Goal: Information Seeking & Learning: Compare options

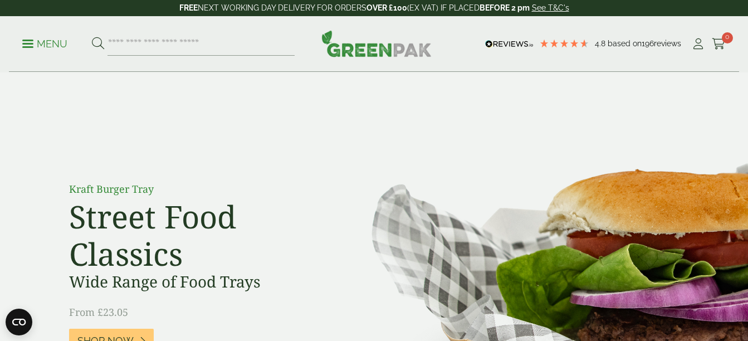
click at [25, 45] on p "Menu" at bounding box center [44, 43] width 45 height 13
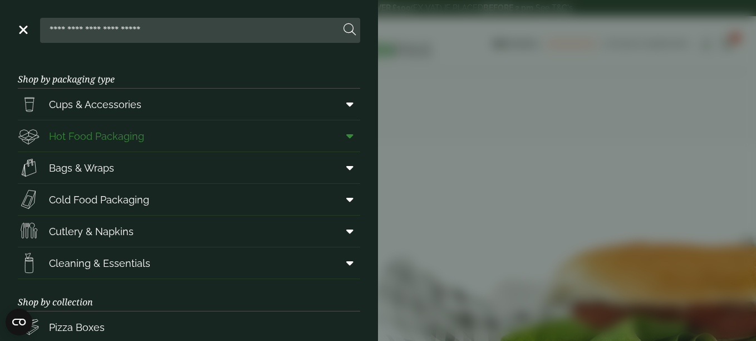
click at [158, 131] on link "Hot Food Packaging" at bounding box center [189, 135] width 343 height 31
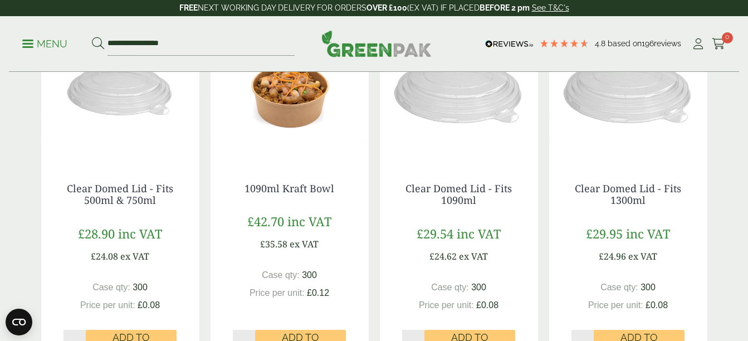
scroll to position [1070, 0]
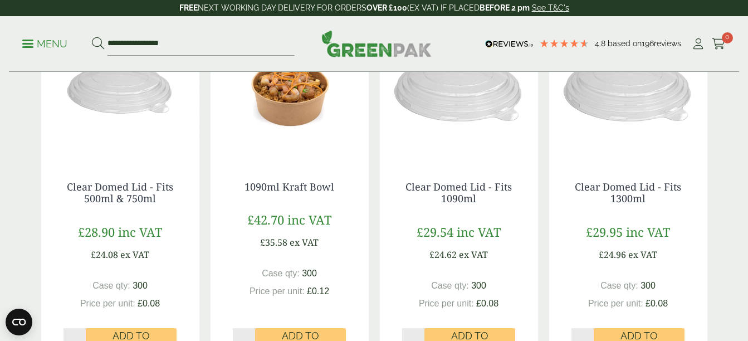
click at [283, 110] on img at bounding box center [290, 88] width 158 height 139
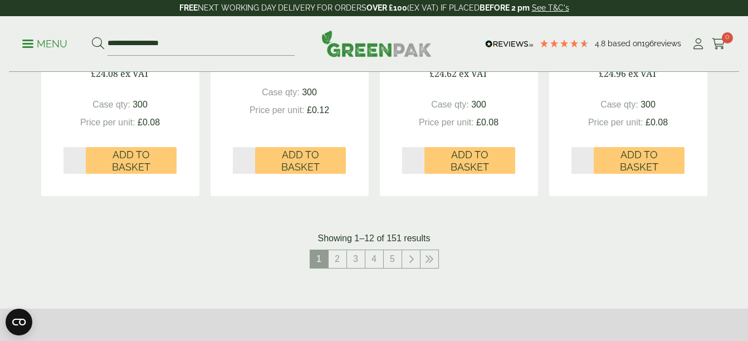
scroll to position [1337, 0]
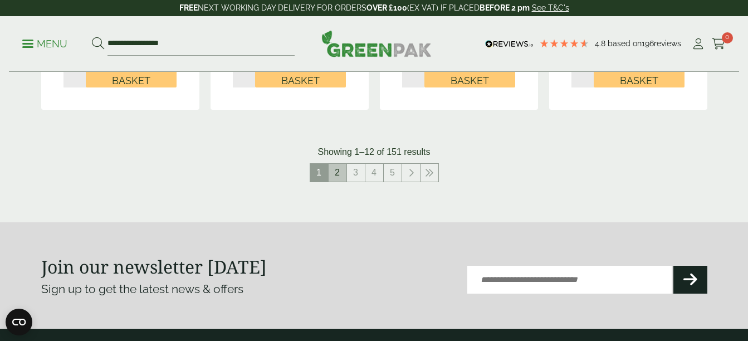
click at [338, 176] on link "2" at bounding box center [338, 173] width 18 height 18
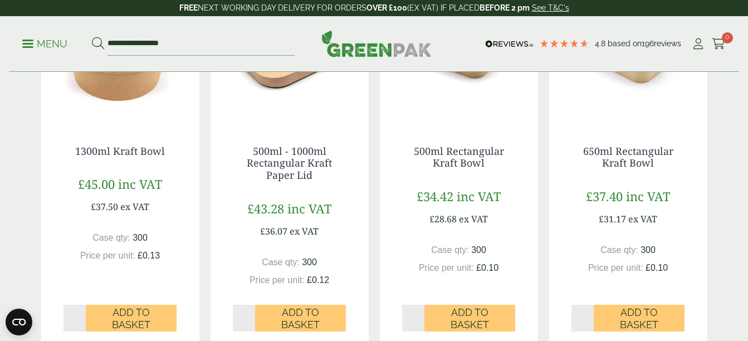
scroll to position [357, 0]
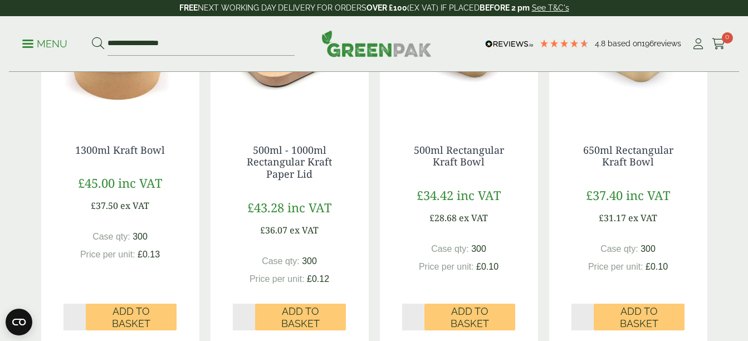
click at [184, 204] on div "1300ml Kraft Bowl £45.00 inc VAT £37.50 ex VAT Case qty: 300 Price per unit: £0…" at bounding box center [120, 225] width 158 height 207
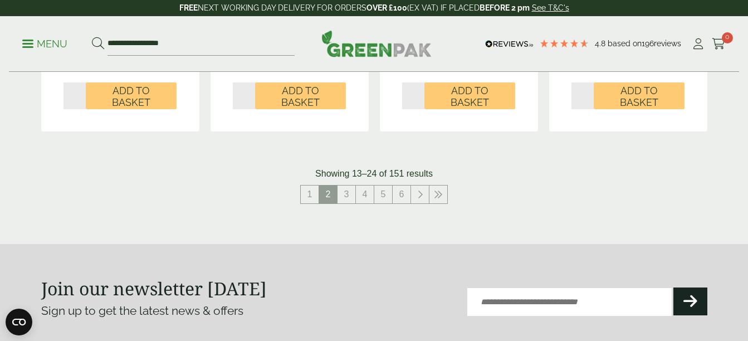
scroll to position [1381, 0]
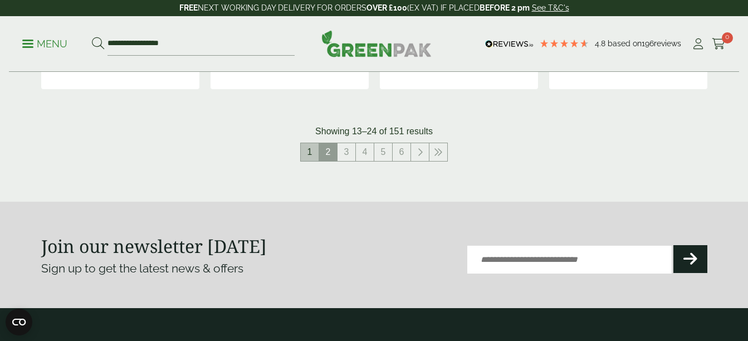
click at [312, 155] on link "1" at bounding box center [310, 152] width 18 height 18
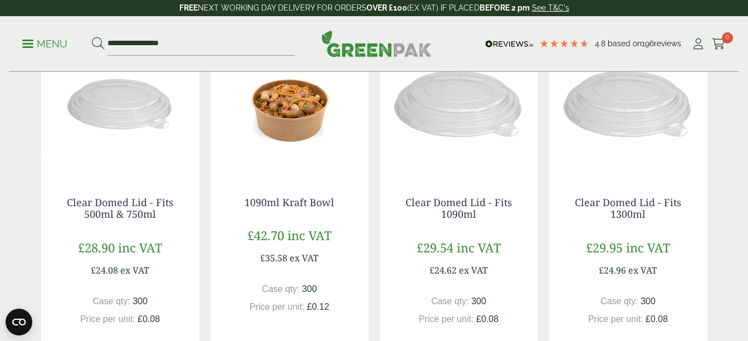
scroll to position [1041, 0]
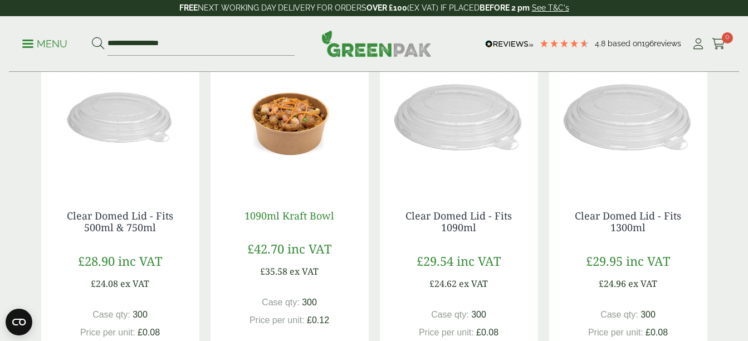
click at [293, 216] on link "1090ml Kraft Bowl" at bounding box center [290, 215] width 90 height 13
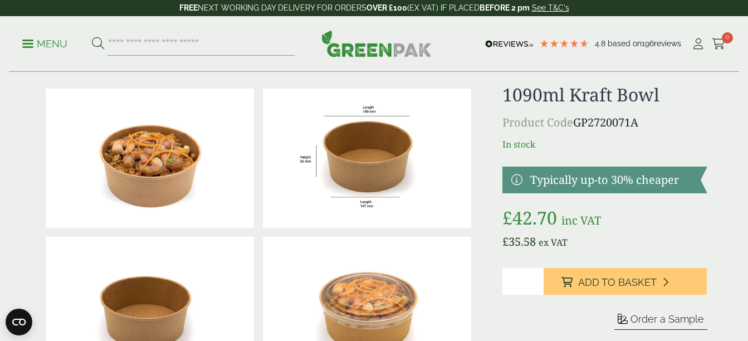
scroll to position [22, 0]
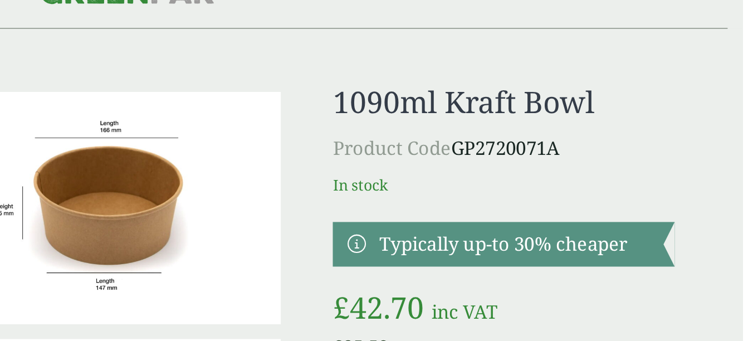
scroll to position [3, 0]
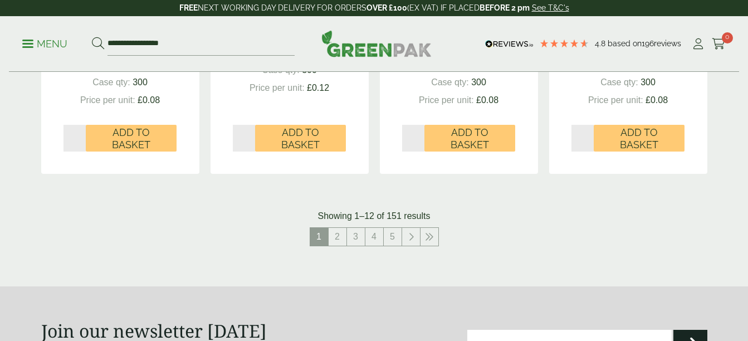
scroll to position [1308, 0]
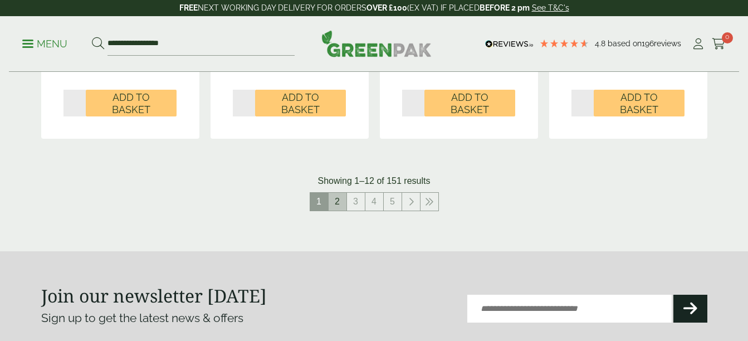
click at [338, 207] on link "2" at bounding box center [338, 202] width 18 height 18
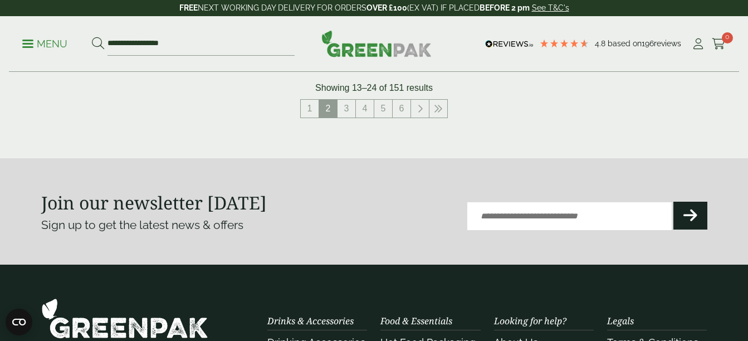
scroll to position [1403, 0]
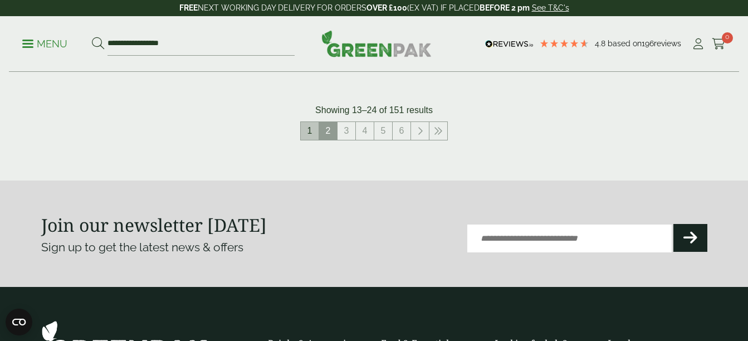
click at [310, 130] on link "1" at bounding box center [310, 131] width 18 height 18
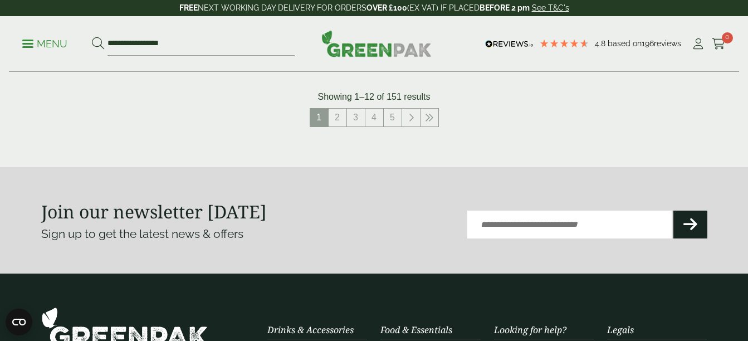
scroll to position [1426, 0]
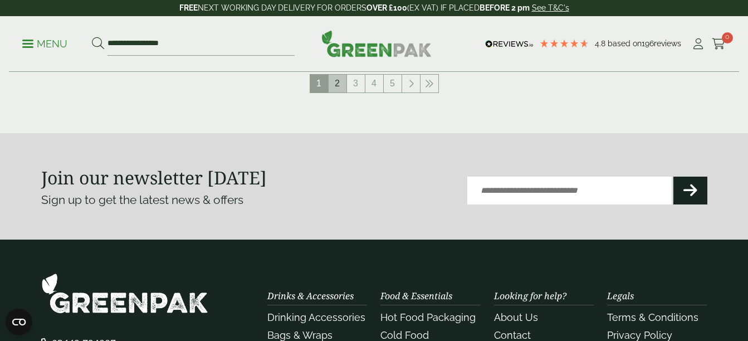
click at [339, 83] on link "2" at bounding box center [338, 84] width 18 height 18
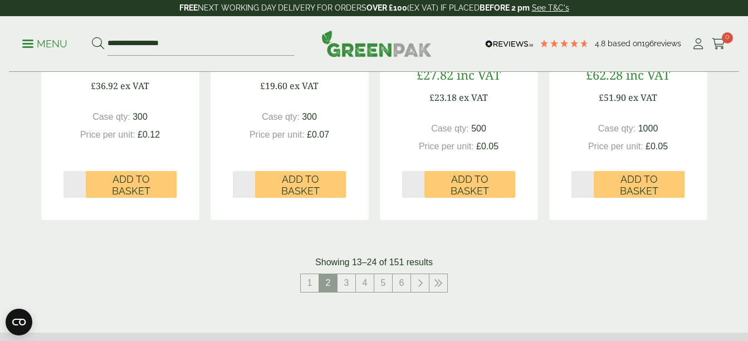
scroll to position [1248, 0]
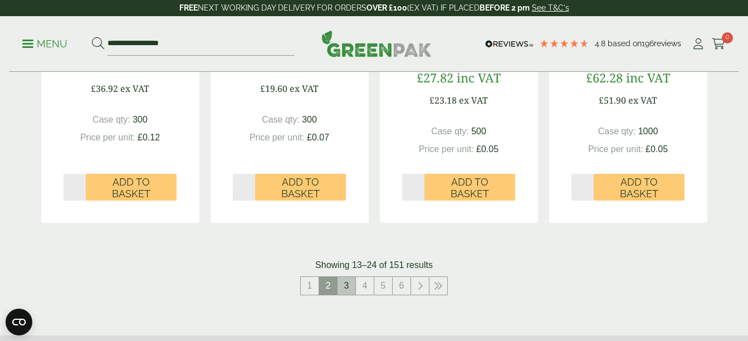
click at [343, 284] on link "3" at bounding box center [347, 286] width 18 height 18
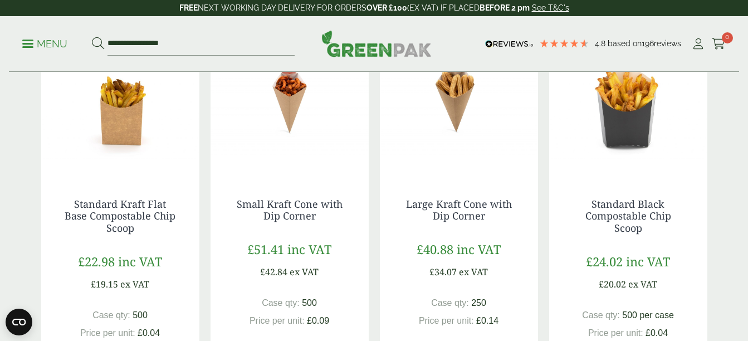
scroll to position [312, 0]
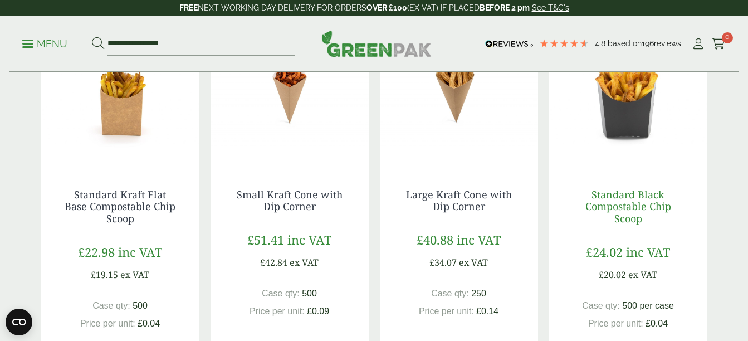
click at [624, 196] on link "Standard Black Compostable Chip Scoop" at bounding box center [628, 206] width 86 height 37
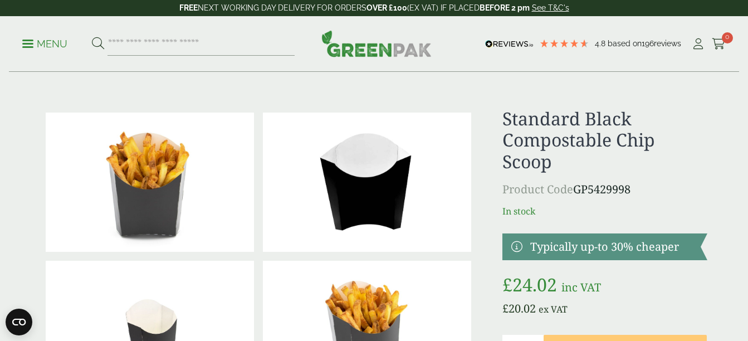
click at [36, 52] on ul "Menu" at bounding box center [158, 43] width 272 height 23
click at [33, 43] on p "Menu" at bounding box center [44, 43] width 45 height 13
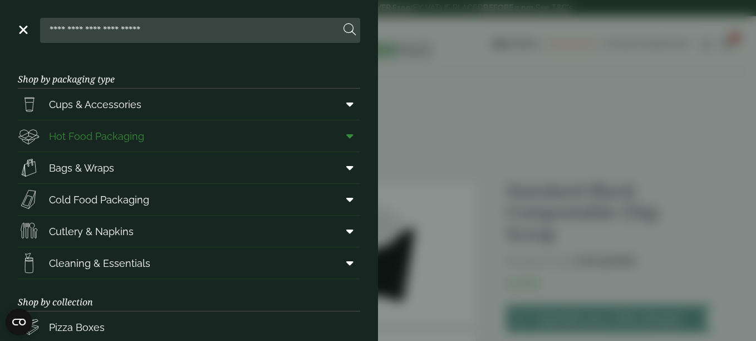
click at [109, 132] on span "Hot Food Packaging" at bounding box center [96, 136] width 95 height 15
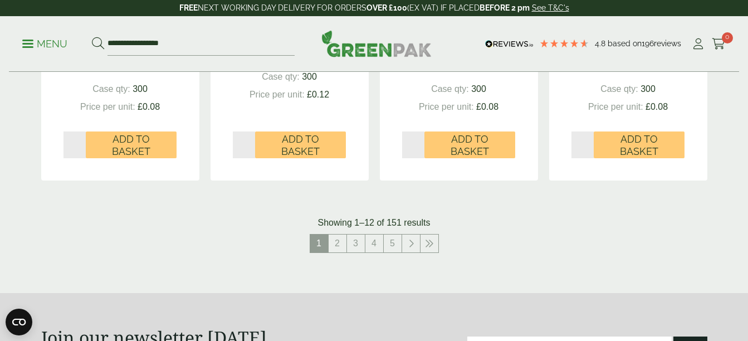
scroll to position [1277, 0]
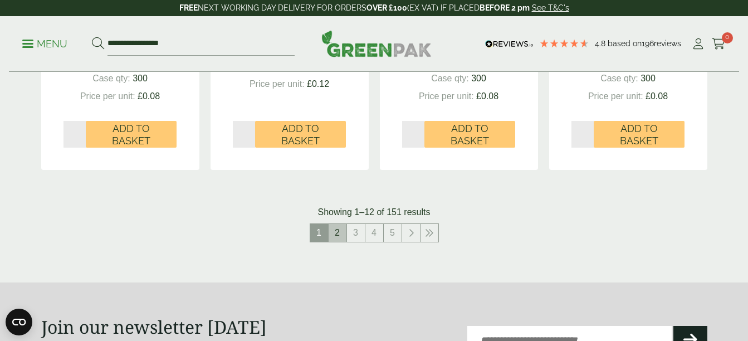
click at [336, 236] on link "2" at bounding box center [338, 233] width 18 height 18
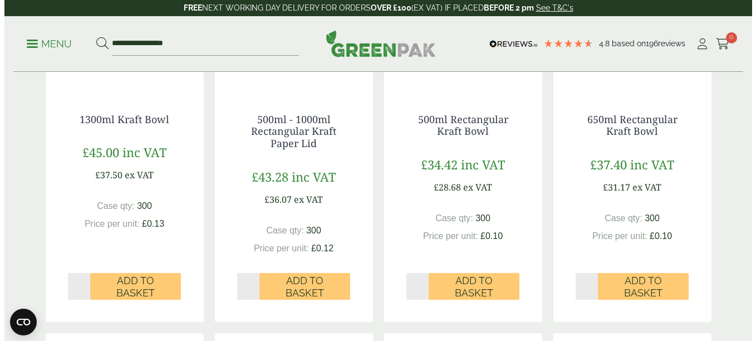
scroll to position [385, 0]
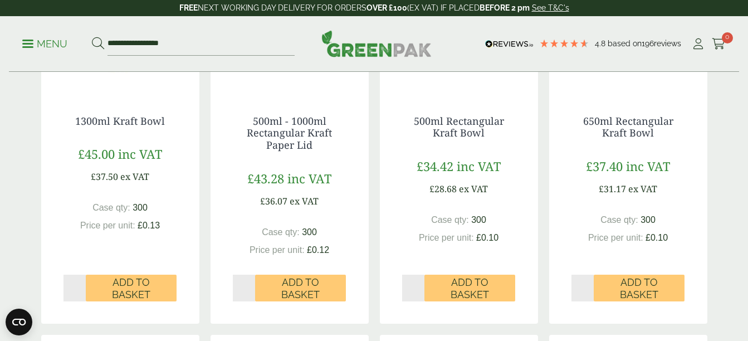
click at [27, 46] on link "Menu" at bounding box center [44, 42] width 45 height 11
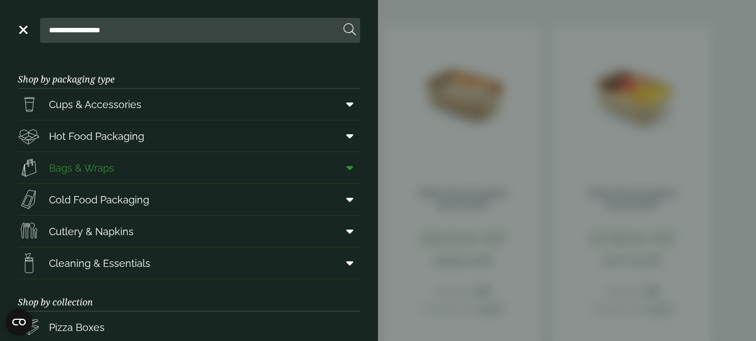
click at [60, 161] on span "Bags & Wraps" at bounding box center [81, 167] width 65 height 15
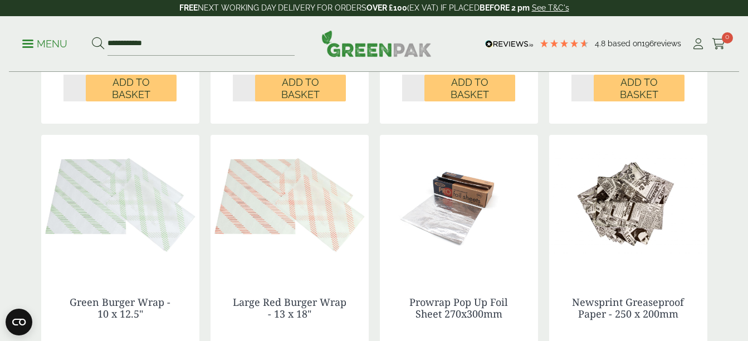
scroll to position [914, 0]
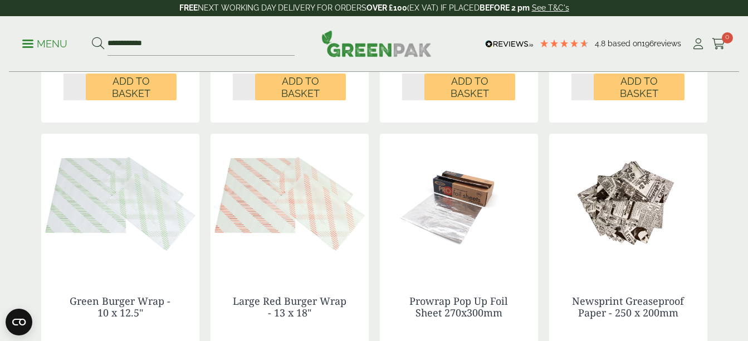
click at [60, 161] on img at bounding box center [120, 203] width 158 height 139
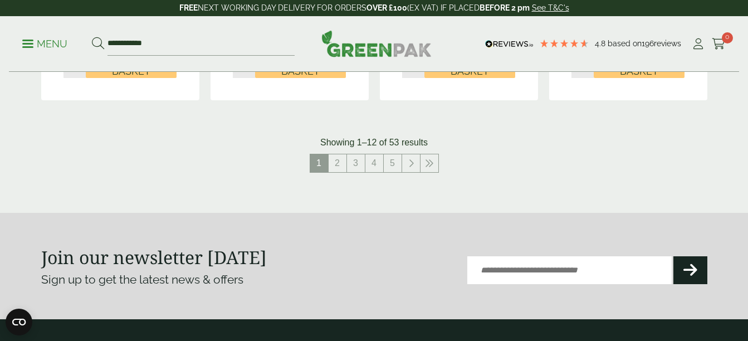
scroll to position [1337, 0]
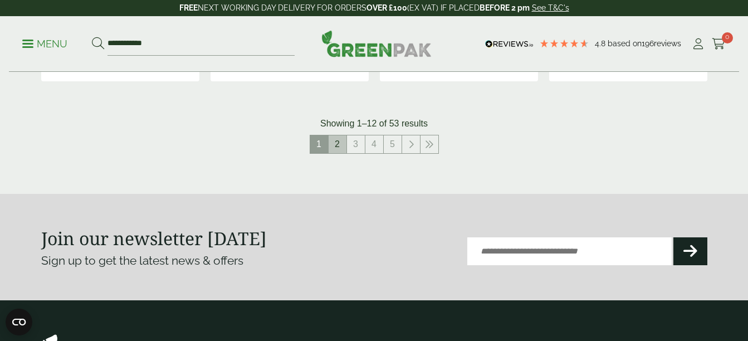
click at [335, 153] on li "2" at bounding box center [338, 144] width 18 height 19
click at [341, 147] on link "2" at bounding box center [338, 144] width 18 height 18
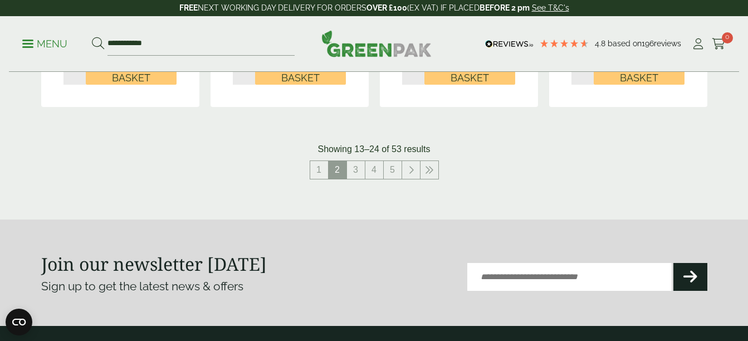
scroll to position [1248, 0]
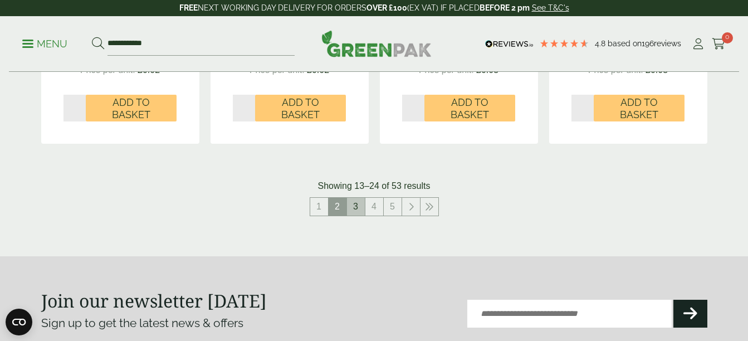
click at [355, 208] on link "3" at bounding box center [356, 207] width 18 height 18
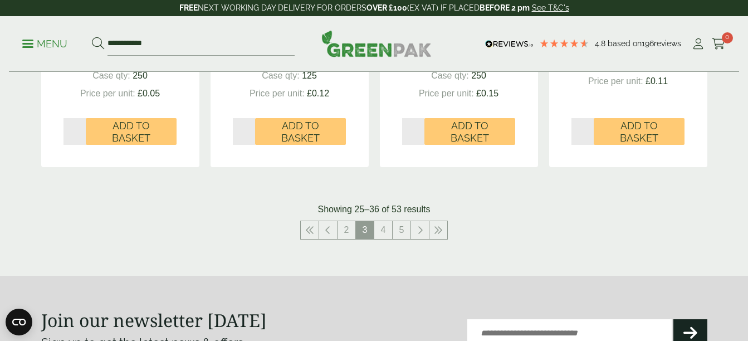
scroll to position [1225, 0]
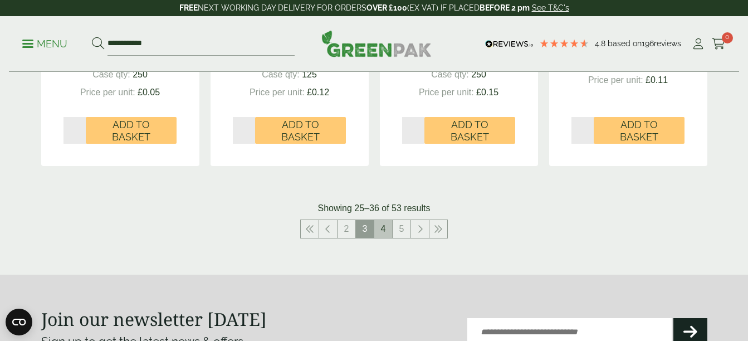
click at [381, 229] on link "4" at bounding box center [383, 229] width 18 height 18
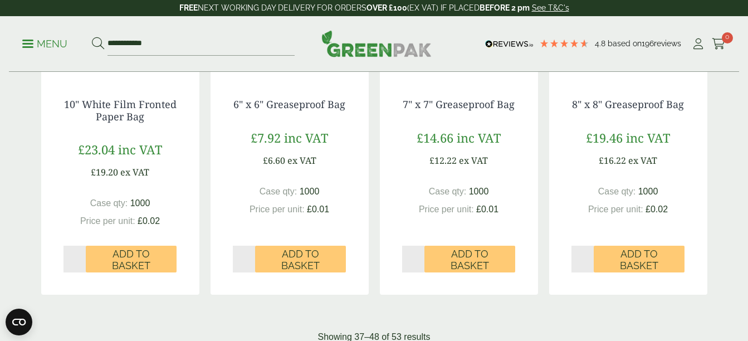
scroll to position [1198, 0]
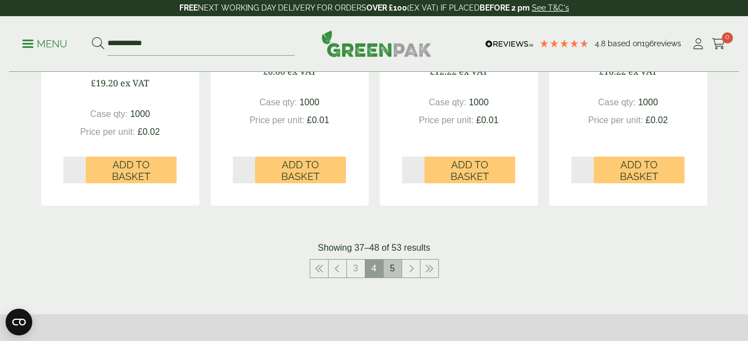
click at [390, 270] on link "5" at bounding box center [393, 269] width 18 height 18
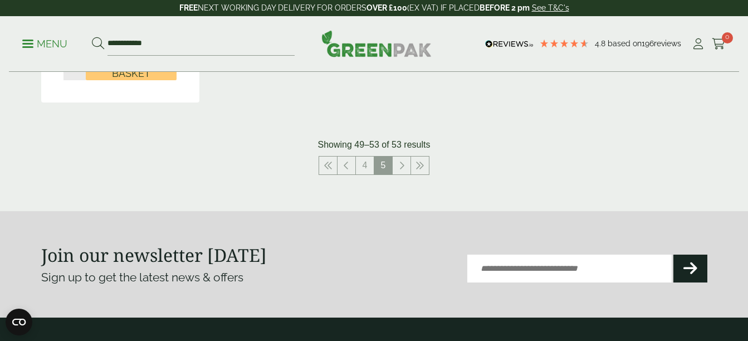
scroll to position [980, 0]
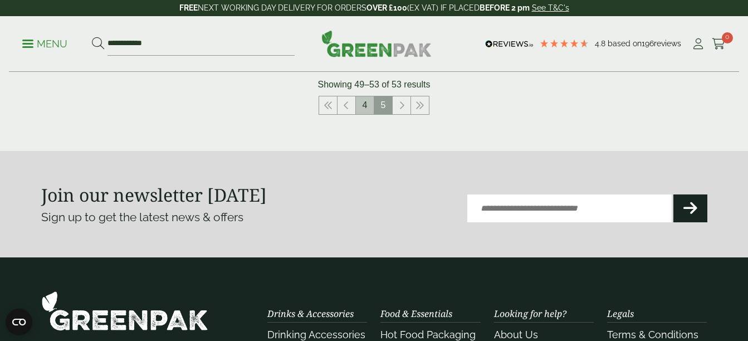
click at [366, 109] on link "4" at bounding box center [365, 105] width 18 height 18
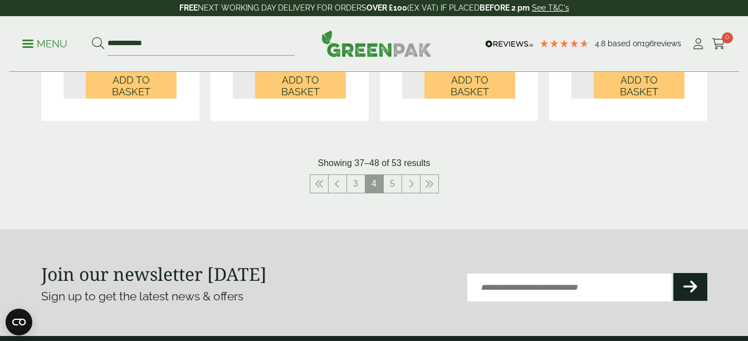
scroll to position [1279, 0]
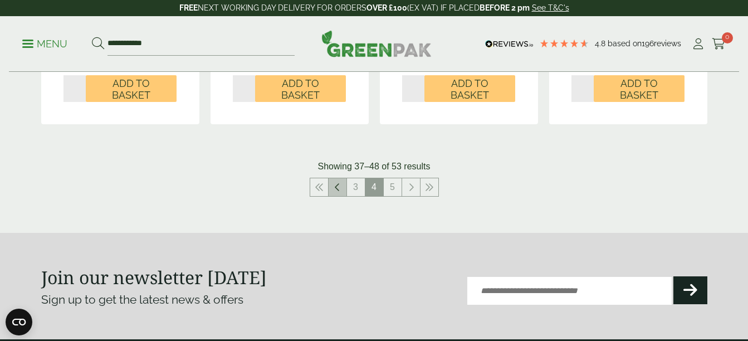
click at [339, 187] on icon at bounding box center [338, 187] width 6 height 9
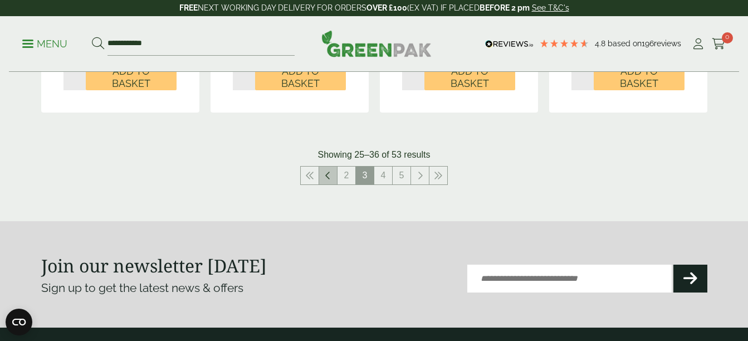
click at [329, 180] on link at bounding box center [328, 176] width 18 height 18
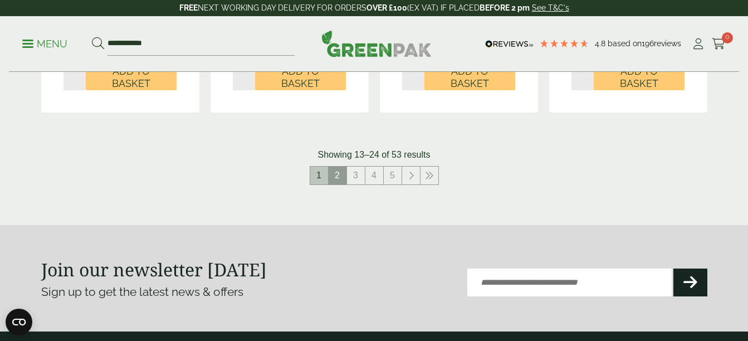
click at [317, 177] on link "1" at bounding box center [319, 176] width 18 height 18
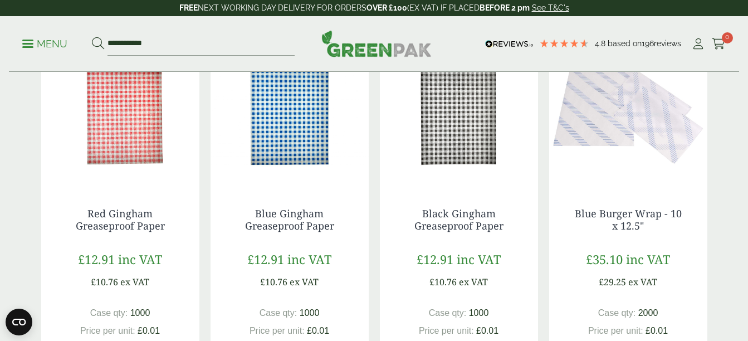
scroll to position [638, 0]
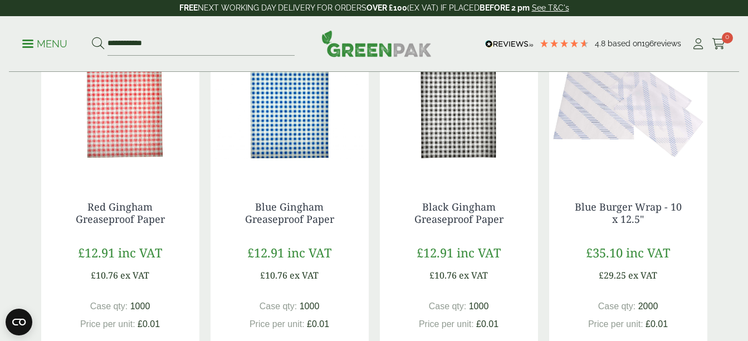
click at [107, 139] on img at bounding box center [120, 109] width 158 height 139
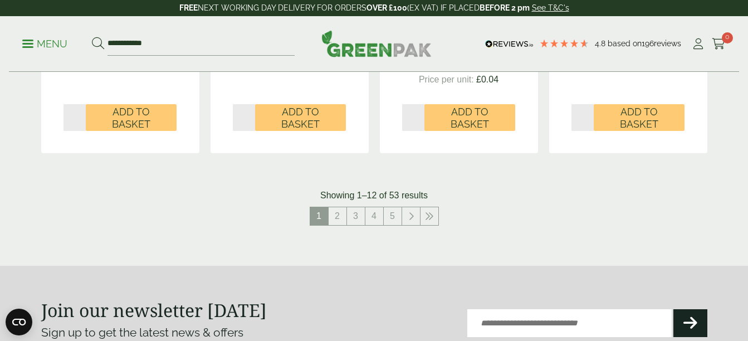
scroll to position [1264, 0]
click at [339, 218] on link "2" at bounding box center [338, 217] width 18 height 18
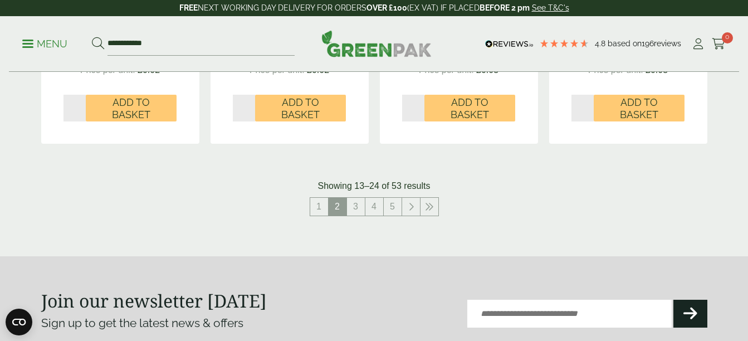
scroll to position [1248, 0]
click at [360, 209] on link "3" at bounding box center [356, 206] width 18 height 18
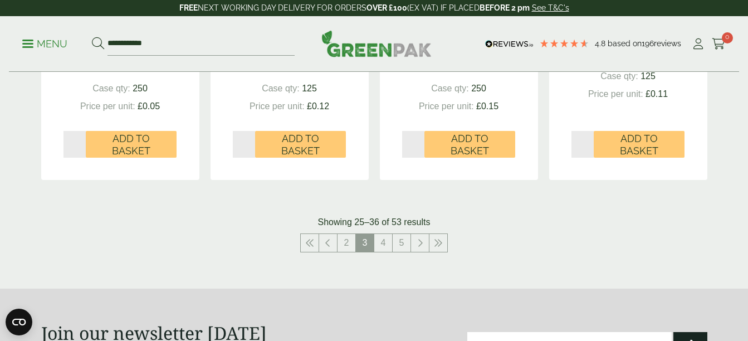
scroll to position [1213, 0]
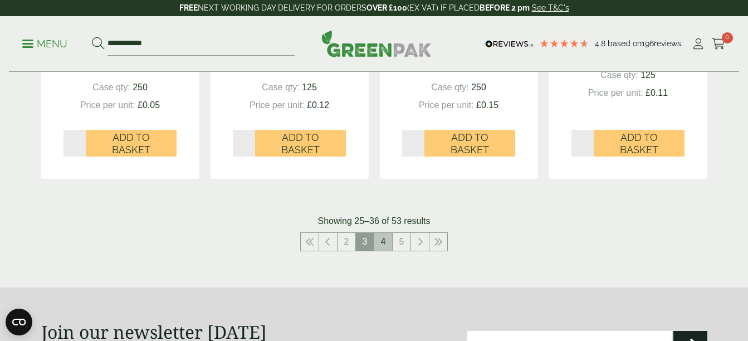
click at [384, 243] on link "4" at bounding box center [383, 242] width 18 height 18
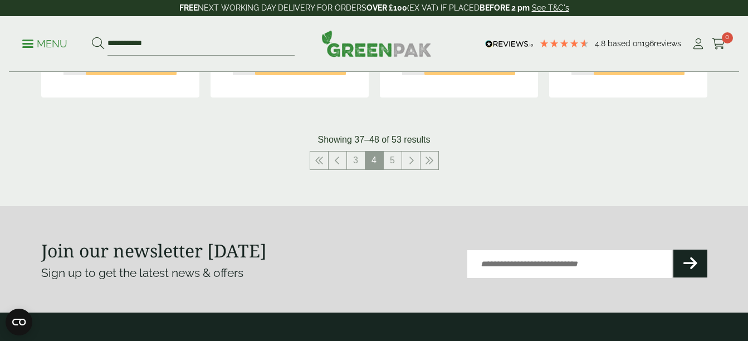
scroll to position [1311, 0]
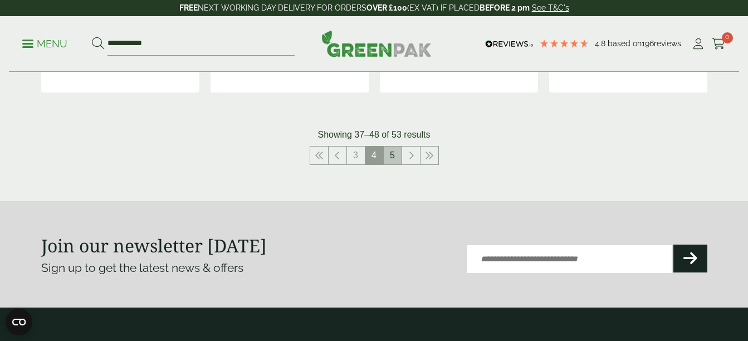
click at [395, 156] on link "5" at bounding box center [393, 155] width 18 height 18
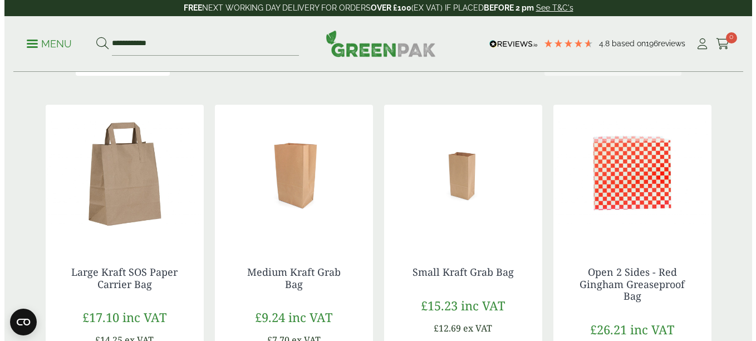
scroll to position [192, 0]
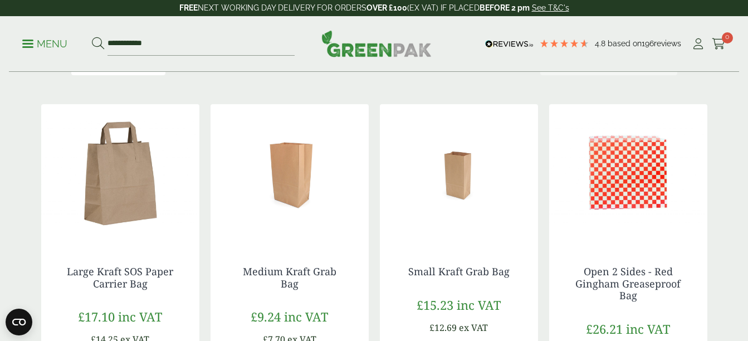
click at [35, 37] on p "Menu" at bounding box center [44, 43] width 45 height 13
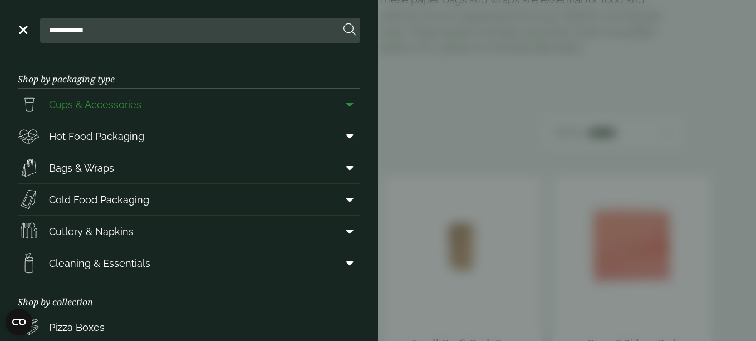
click at [98, 109] on span "Cups & Accessories" at bounding box center [95, 104] width 92 height 15
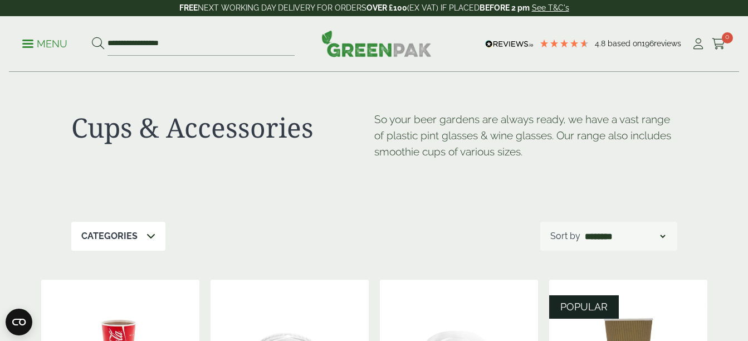
click at [35, 43] on p "Menu" at bounding box center [44, 43] width 45 height 13
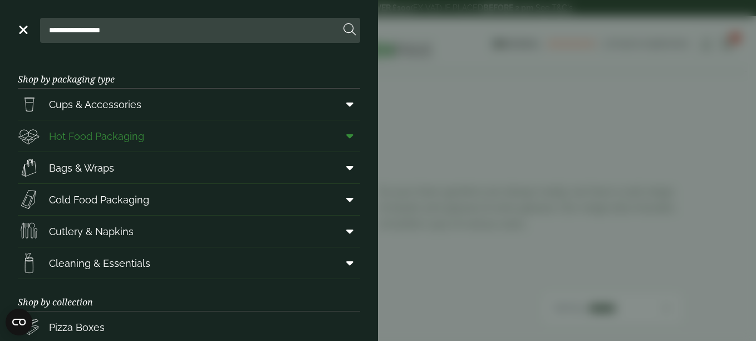
click at [91, 143] on span "Hot Food Packaging" at bounding box center [96, 136] width 95 height 15
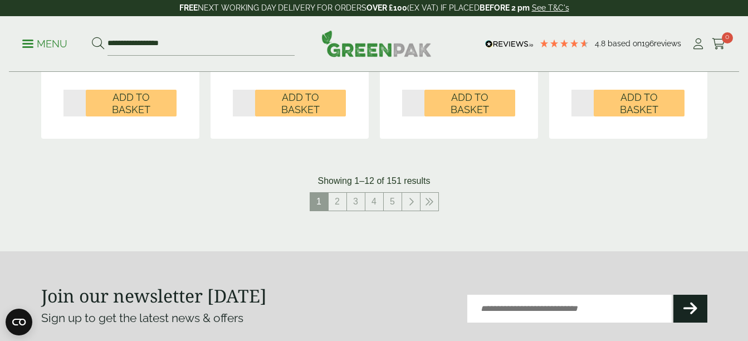
scroll to position [1312, 0]
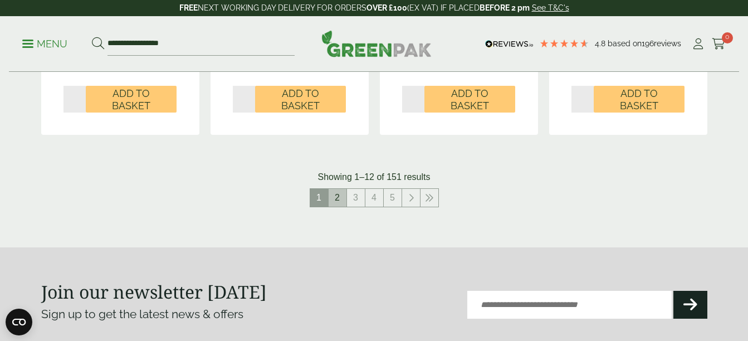
click at [335, 203] on link "2" at bounding box center [338, 198] width 18 height 18
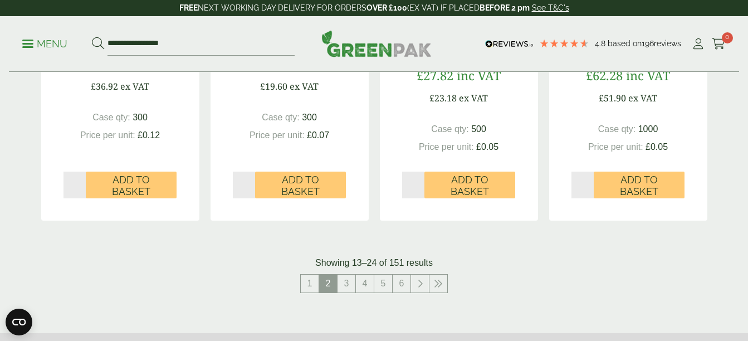
scroll to position [1251, 0]
click at [350, 277] on link "3" at bounding box center [347, 283] width 18 height 18
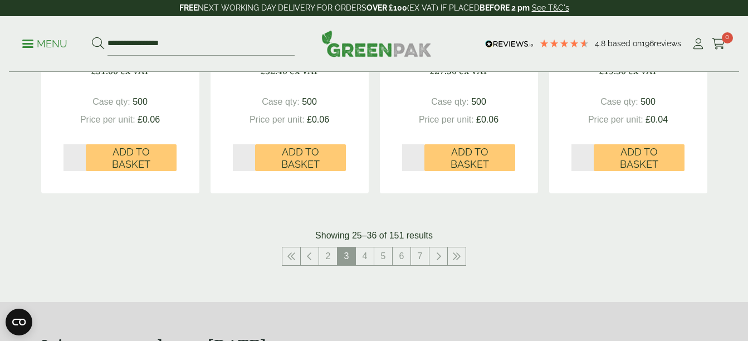
scroll to position [1267, 0]
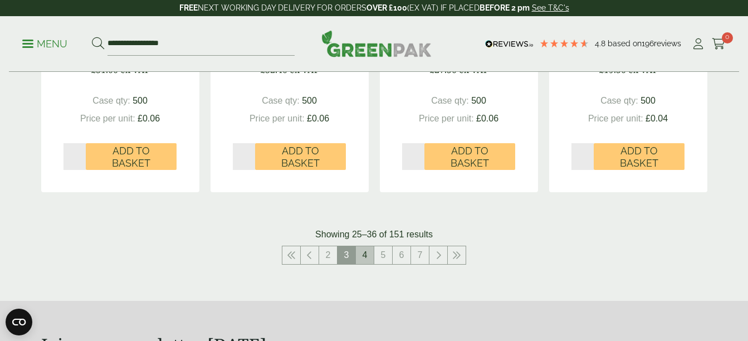
click at [363, 254] on link "4" at bounding box center [365, 255] width 18 height 18
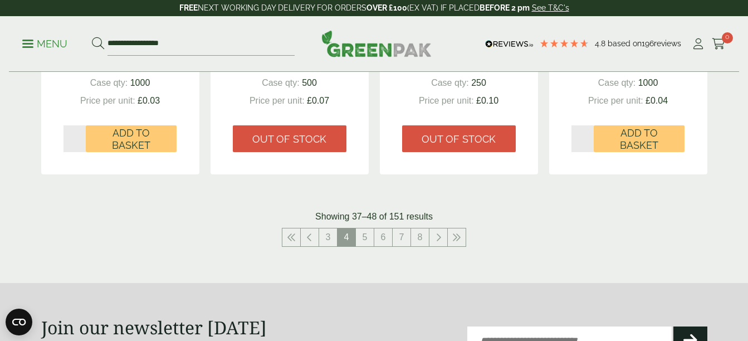
scroll to position [1277, 0]
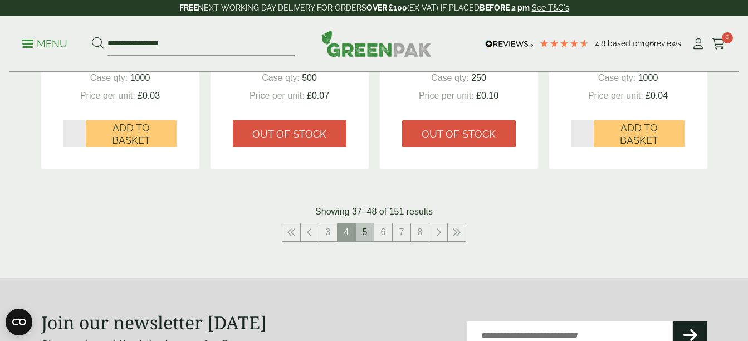
click at [364, 231] on link "5" at bounding box center [365, 232] width 18 height 18
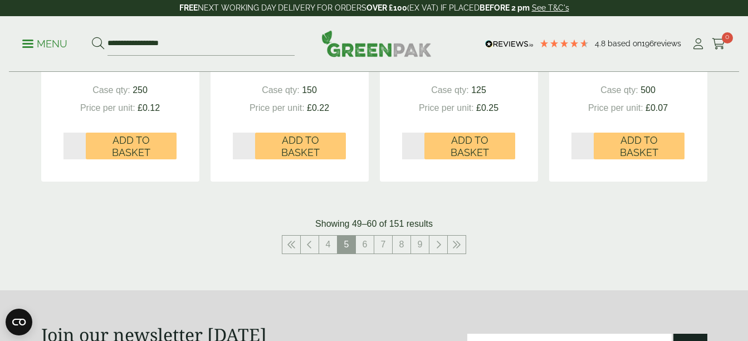
scroll to position [1266, 0]
drag, startPoint x: 485, startPoint y: 231, endPoint x: 340, endPoint y: 248, distance: 145.9
click at [364, 247] on link "6" at bounding box center [365, 244] width 18 height 18
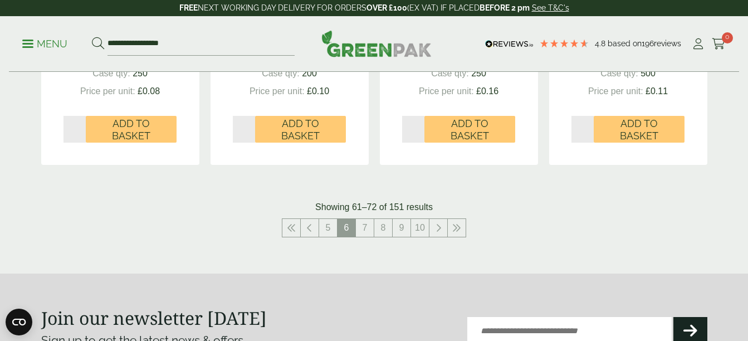
scroll to position [1282, 0]
click at [367, 233] on link "7" at bounding box center [365, 227] width 18 height 18
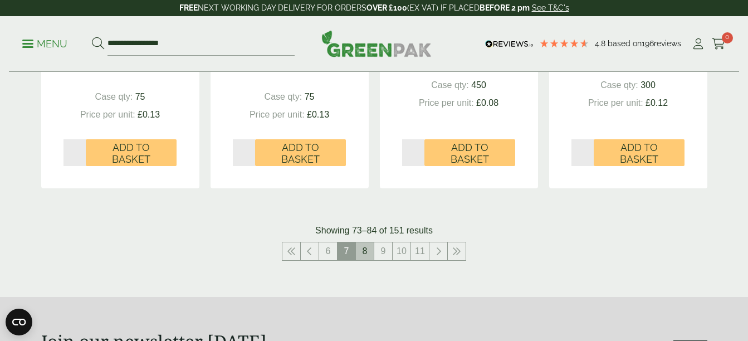
click at [364, 250] on link "8" at bounding box center [365, 251] width 18 height 18
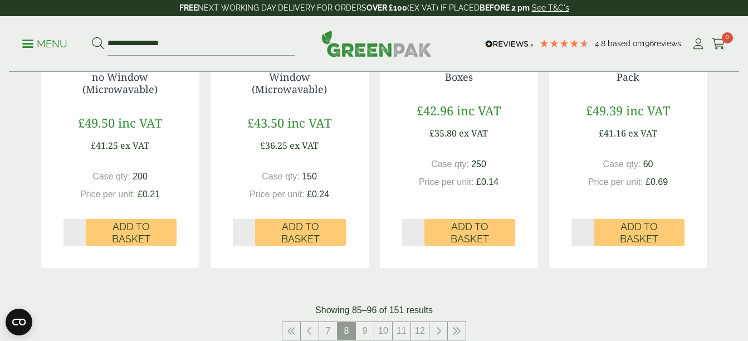
scroll to position [1215, 0]
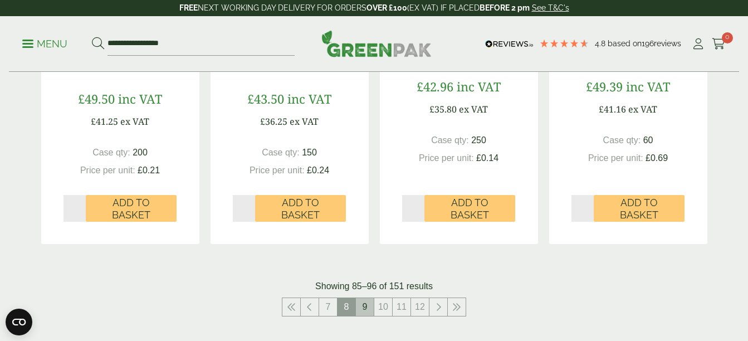
click at [363, 305] on link "9" at bounding box center [365, 307] width 18 height 18
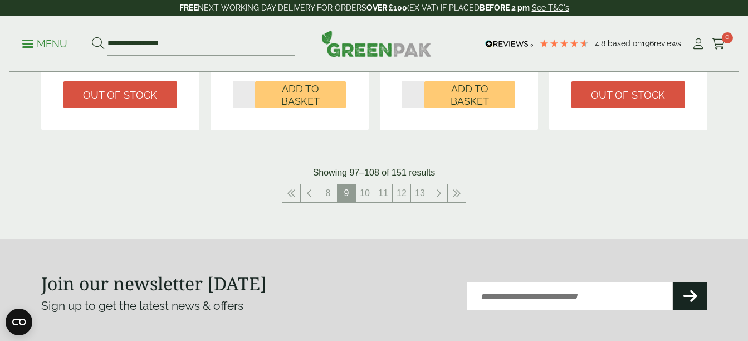
scroll to position [1293, 0]
drag, startPoint x: 367, startPoint y: 190, endPoint x: 360, endPoint y: 192, distance: 7.6
click at [360, 192] on link "10" at bounding box center [365, 193] width 18 height 18
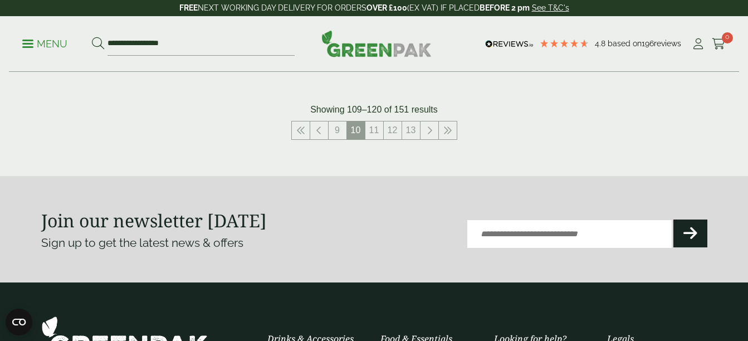
scroll to position [1368, 0]
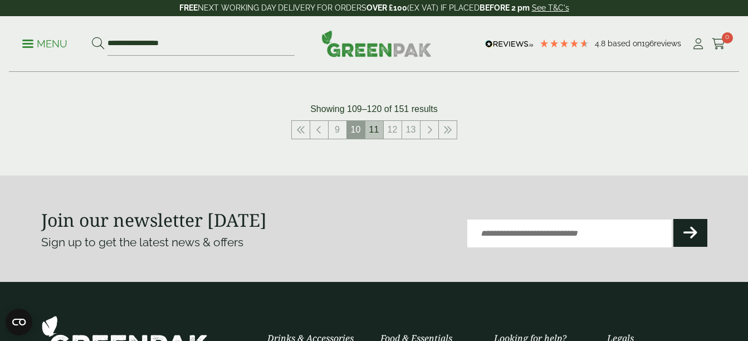
click at [373, 130] on link "11" at bounding box center [374, 130] width 18 height 18
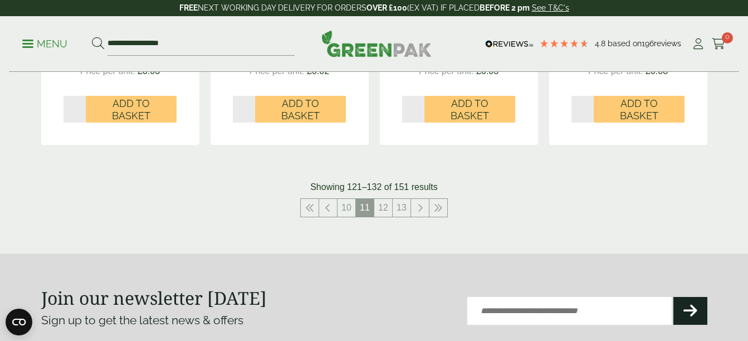
scroll to position [1303, 0]
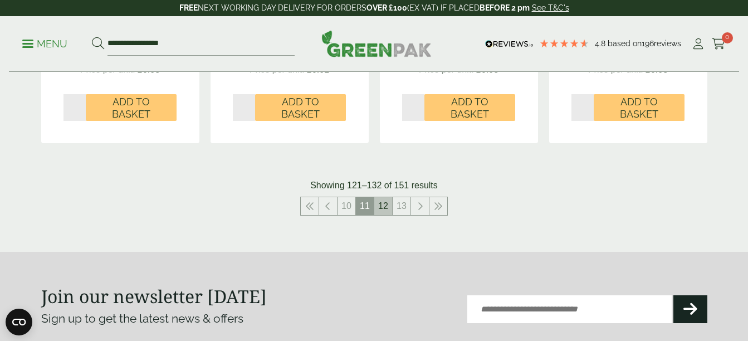
click at [386, 197] on link "12" at bounding box center [383, 206] width 18 height 18
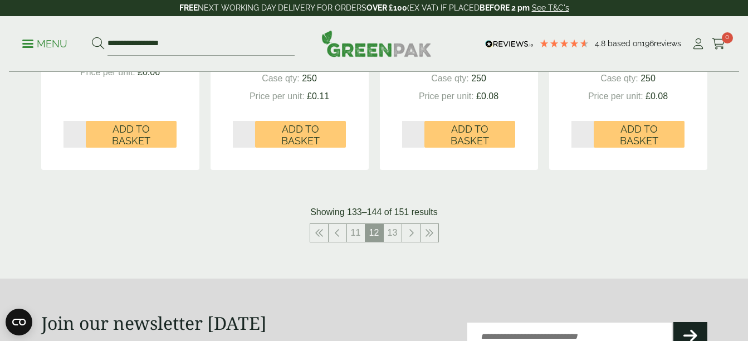
scroll to position [1266, 0]
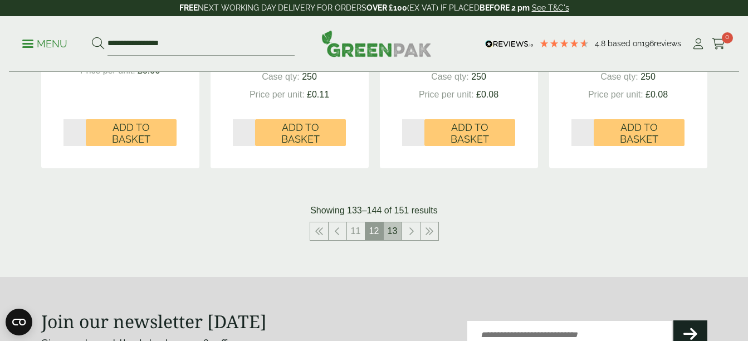
click at [394, 233] on link "13" at bounding box center [393, 231] width 18 height 18
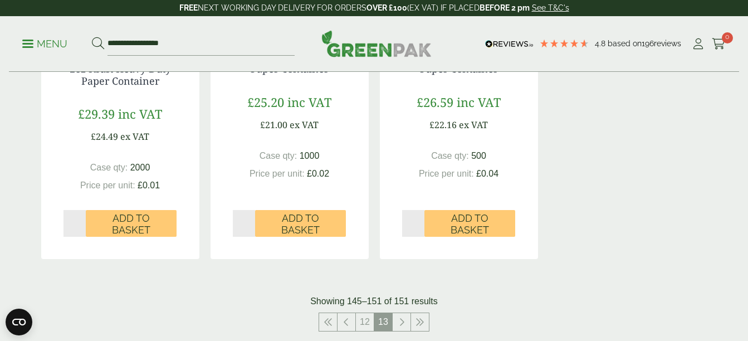
scroll to position [831, 0]
click at [401, 317] on icon at bounding box center [402, 321] width 6 height 9
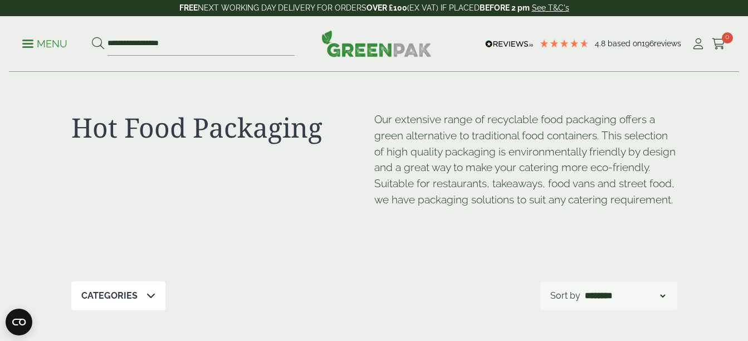
click at [36, 46] on p "Menu" at bounding box center [44, 43] width 45 height 13
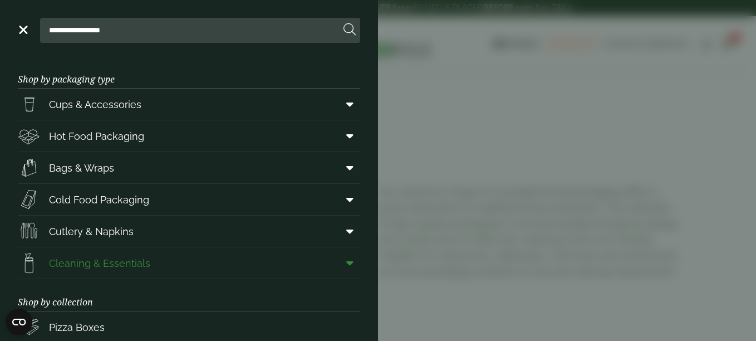
click at [94, 260] on span "Cleaning & Essentials" at bounding box center [99, 263] width 101 height 15
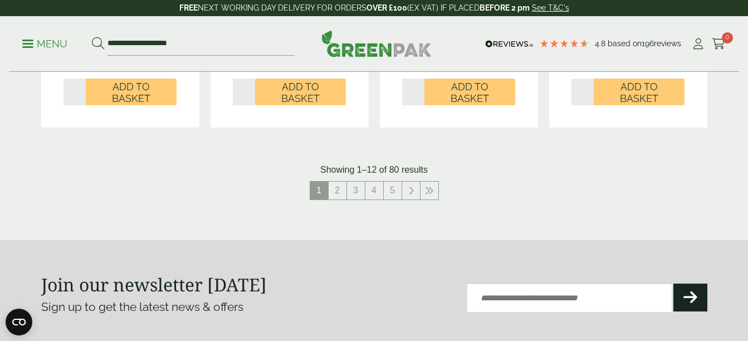
scroll to position [1246, 0]
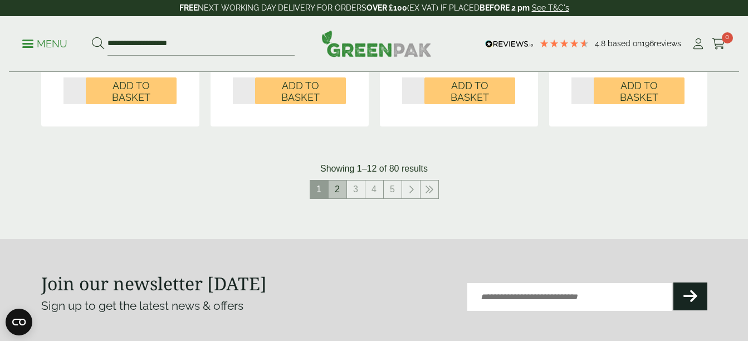
click at [340, 195] on link "2" at bounding box center [338, 189] width 18 height 18
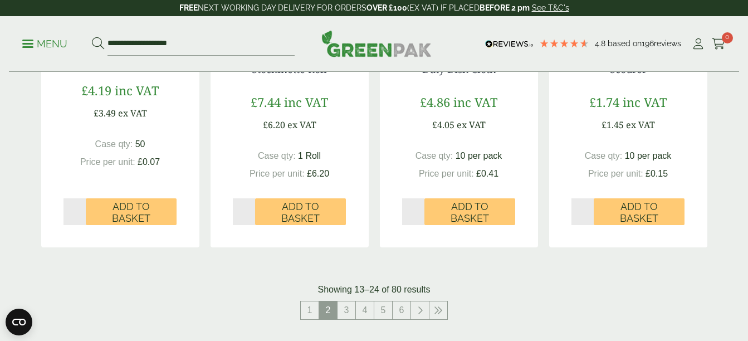
scroll to position [1130, 0]
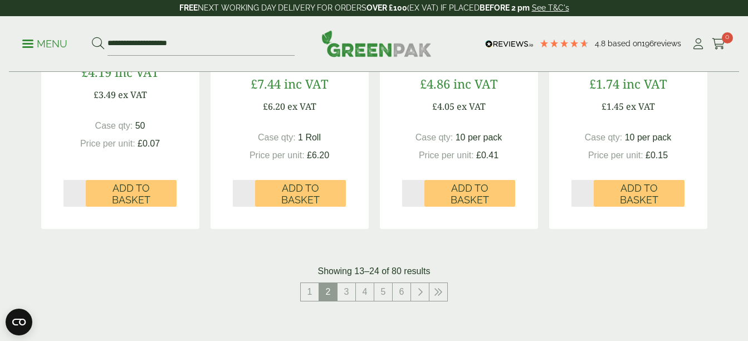
click at [384, 195] on div "Green Striped Heavy Duty Dish Cloth £4.86 inc VAT £4.05 ex VAT Case qty: 10 per…" at bounding box center [459, 120] width 158 height 218
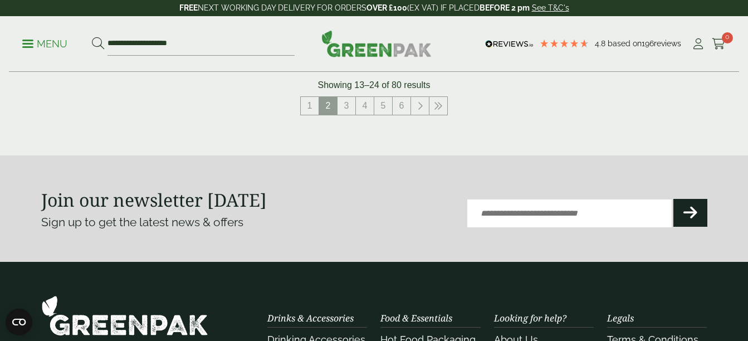
scroll to position [1316, 0]
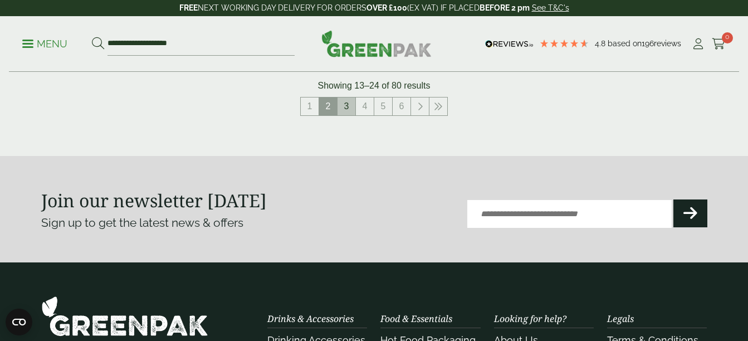
click at [346, 107] on link "3" at bounding box center [347, 106] width 18 height 18
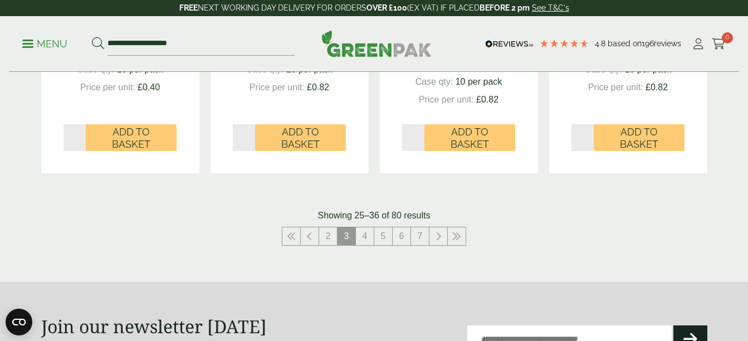
scroll to position [1198, 0]
click at [368, 237] on link "4" at bounding box center [365, 237] width 18 height 18
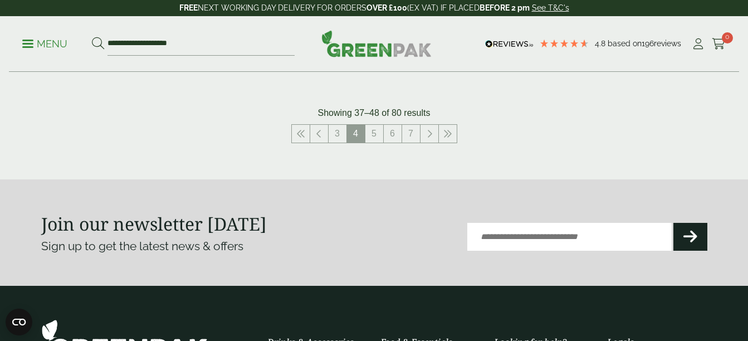
scroll to position [1325, 0]
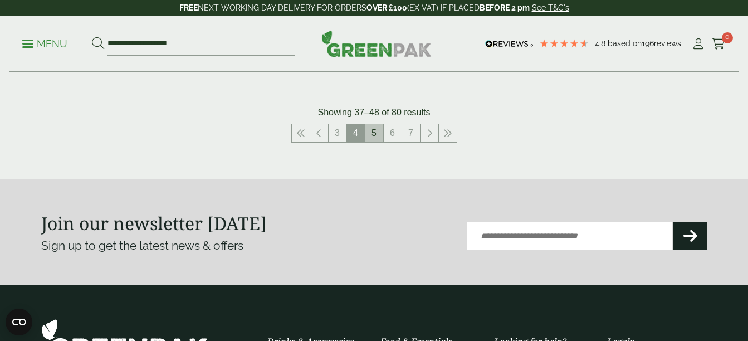
click at [374, 130] on link "5" at bounding box center [374, 133] width 18 height 18
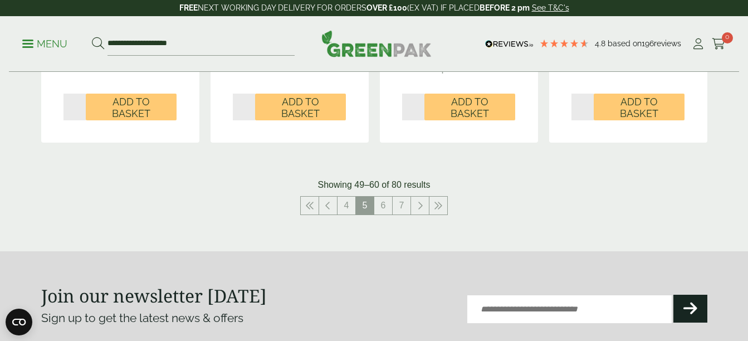
scroll to position [1242, 0]
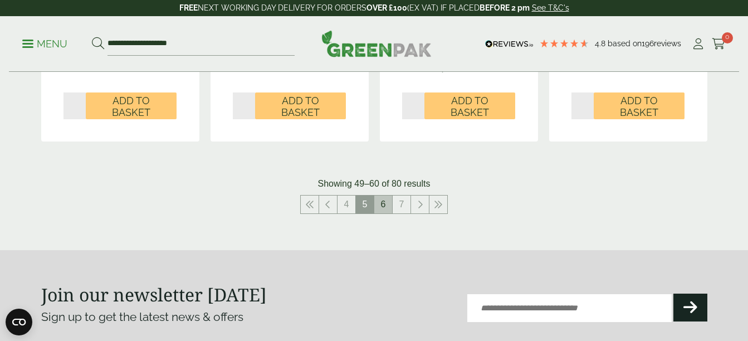
click at [379, 198] on link "6" at bounding box center [383, 205] width 18 height 18
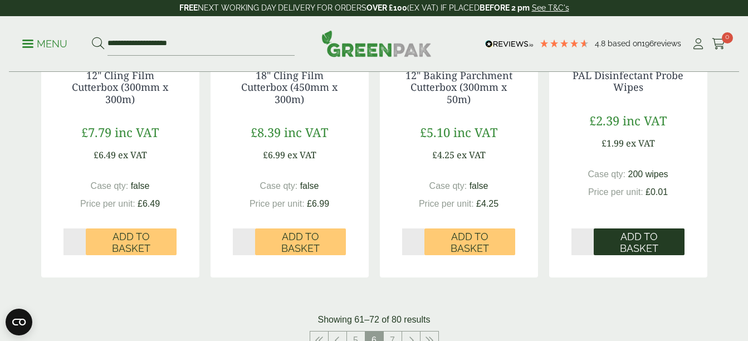
scroll to position [1159, 0]
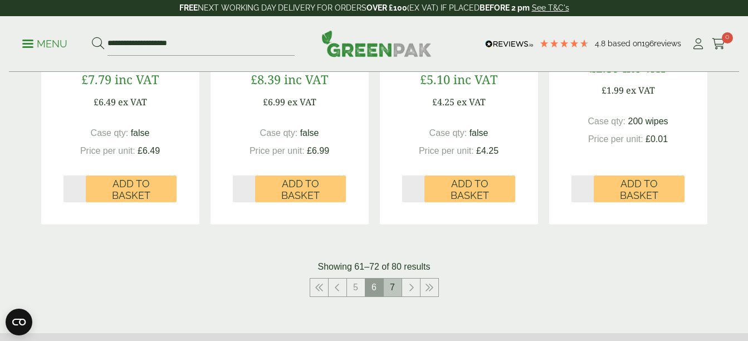
drag, startPoint x: 632, startPoint y: 247, endPoint x: 392, endPoint y: 283, distance: 242.2
click at [392, 283] on link "7" at bounding box center [393, 288] width 18 height 18
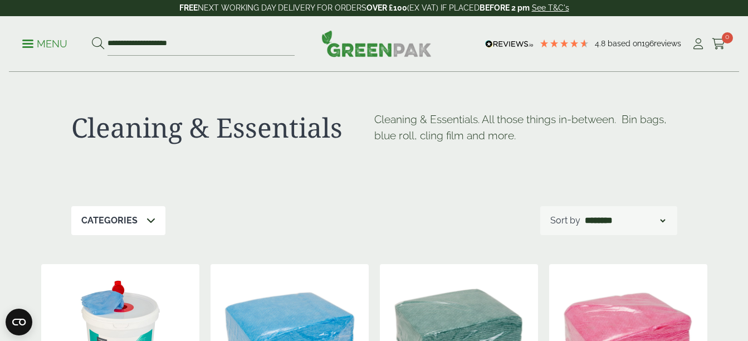
click at [40, 47] on p "Menu" at bounding box center [44, 43] width 45 height 13
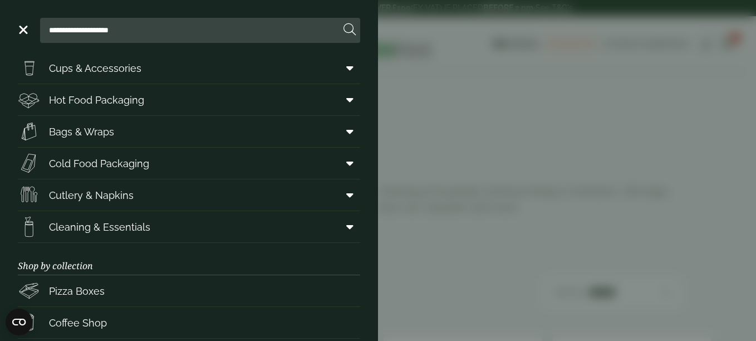
scroll to position [34, 0]
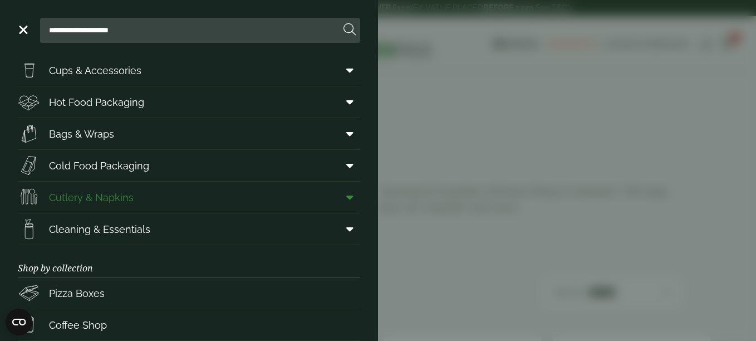
click at [92, 201] on span "Cutlery & Napkins" at bounding box center [91, 197] width 85 height 15
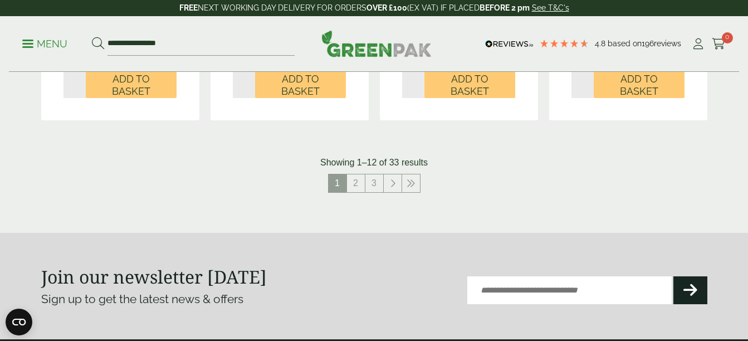
scroll to position [1312, 0]
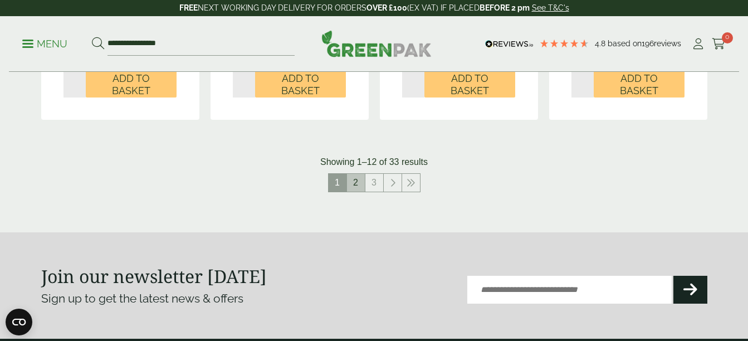
click at [357, 182] on link "2" at bounding box center [356, 183] width 18 height 18
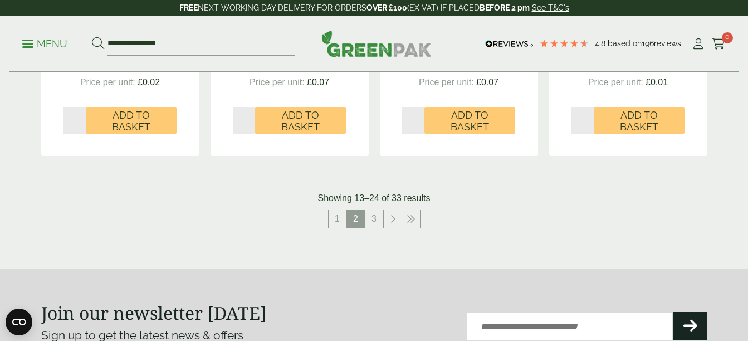
scroll to position [1264, 0]
click at [373, 217] on link "3" at bounding box center [374, 218] width 18 height 18
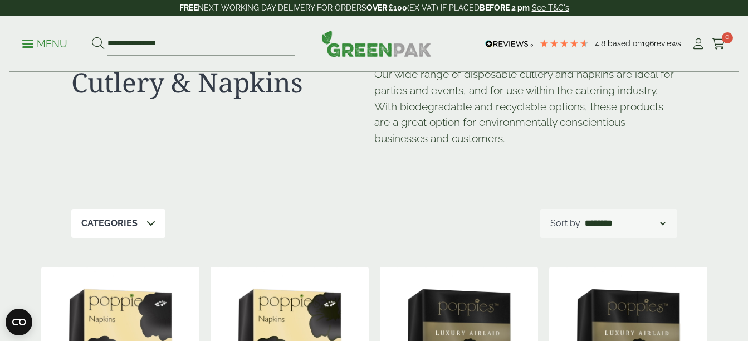
scroll to position [43, 0]
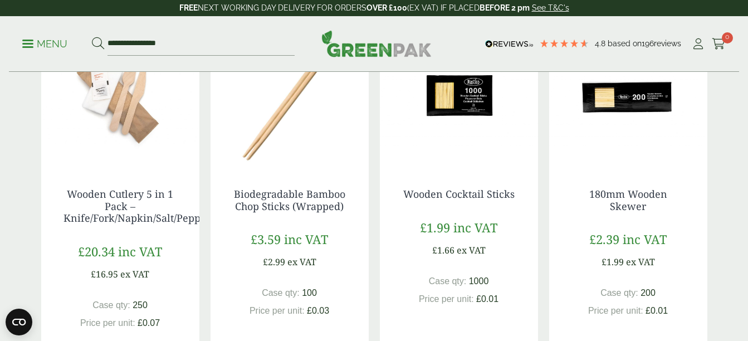
scroll to position [290, 0]
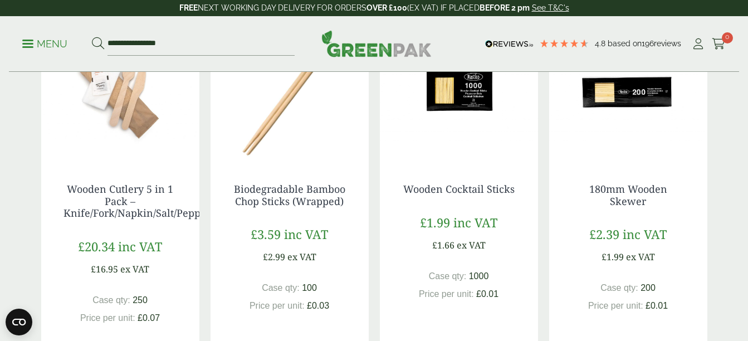
click at [622, 90] on img at bounding box center [628, 91] width 158 height 139
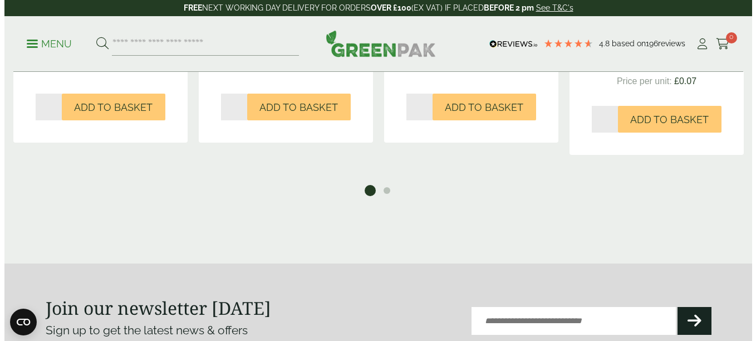
scroll to position [588, 0]
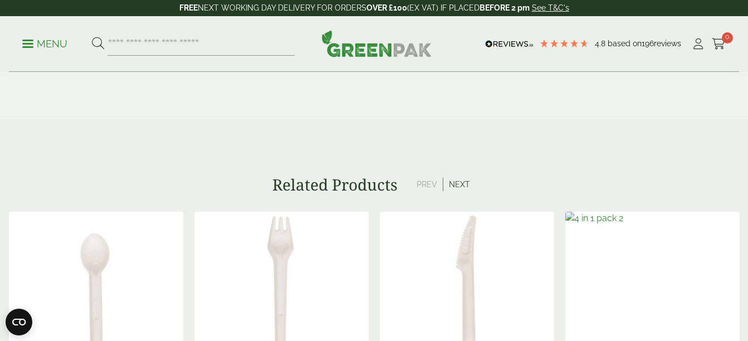
click at [27, 46] on link "Menu" at bounding box center [44, 42] width 45 height 11
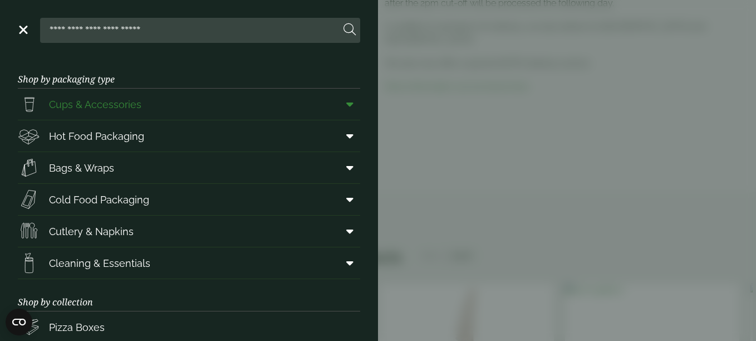
click at [94, 102] on span "Cups & Accessories" at bounding box center [95, 104] width 92 height 15
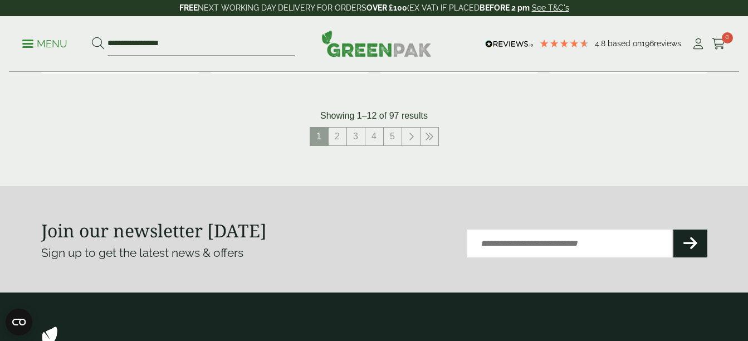
scroll to position [1301, 0]
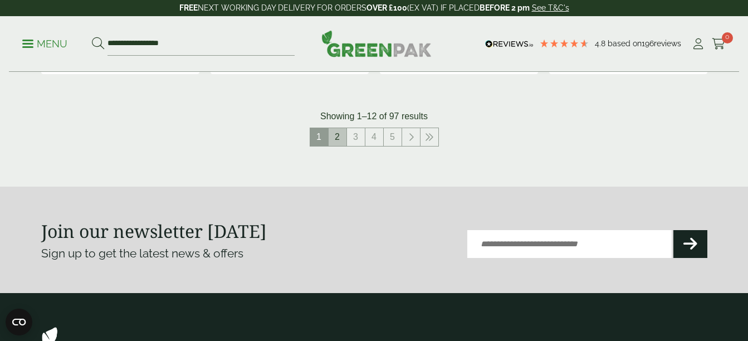
click at [339, 136] on link "2" at bounding box center [338, 137] width 18 height 18
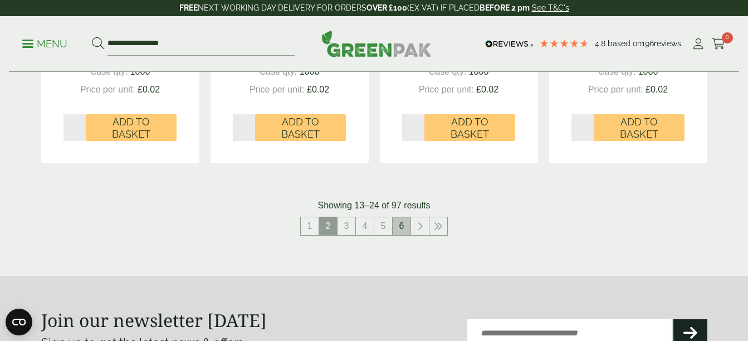
scroll to position [1213, 0]
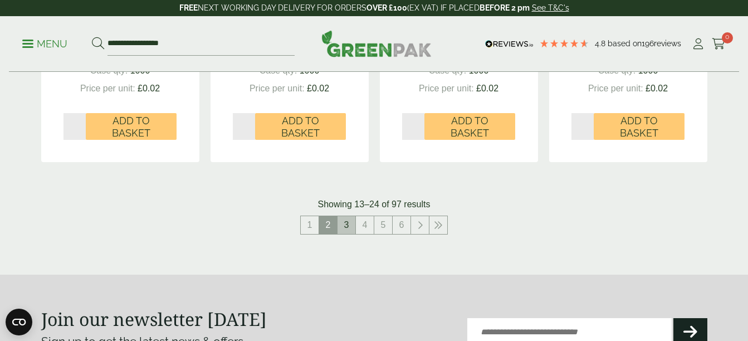
click at [345, 226] on link "3" at bounding box center [347, 225] width 18 height 18
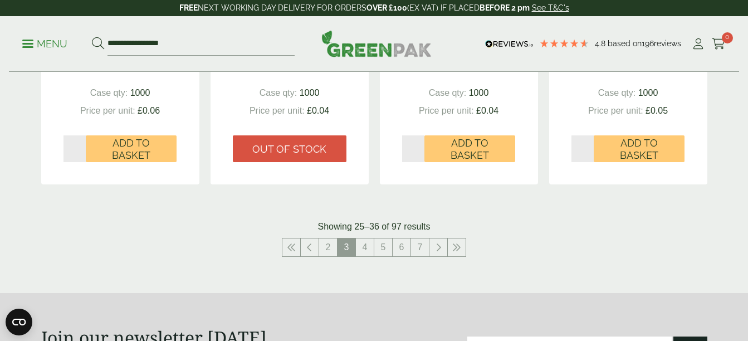
scroll to position [1191, 0]
click at [365, 245] on link "4" at bounding box center [365, 247] width 18 height 18
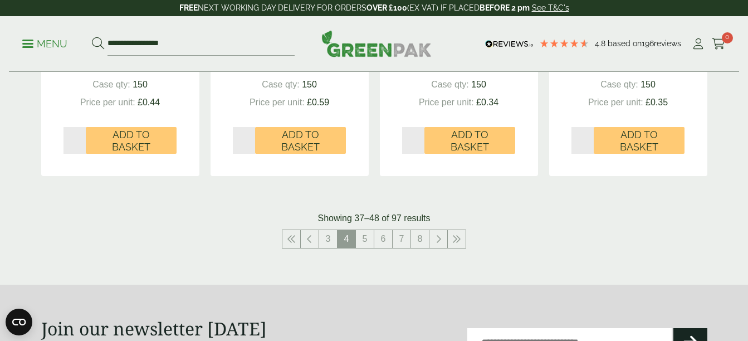
scroll to position [1236, 0]
click at [367, 238] on link "5" at bounding box center [365, 238] width 18 height 18
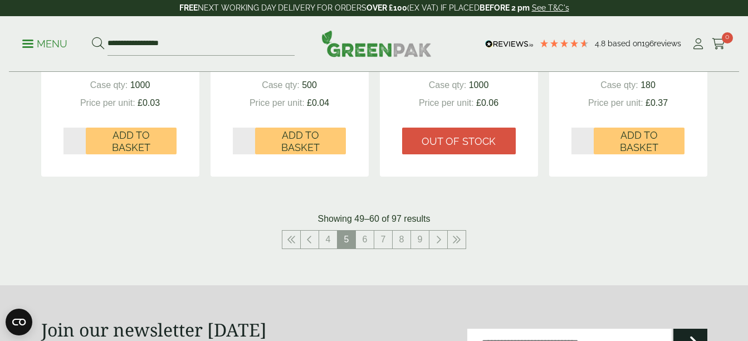
scroll to position [1199, 0]
click at [362, 236] on link "6" at bounding box center [365, 239] width 18 height 18
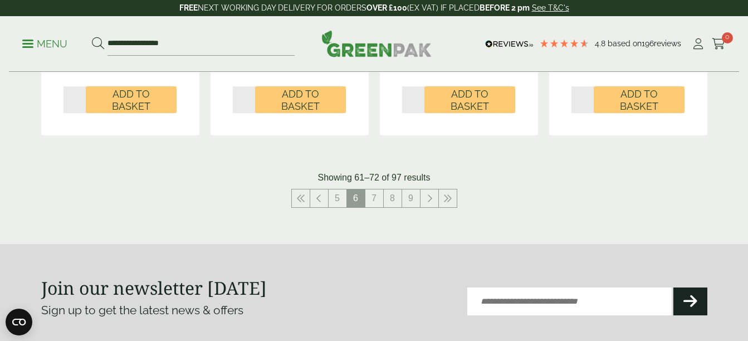
scroll to position [1277, 0]
click at [371, 189] on link "7" at bounding box center [374, 198] width 18 height 18
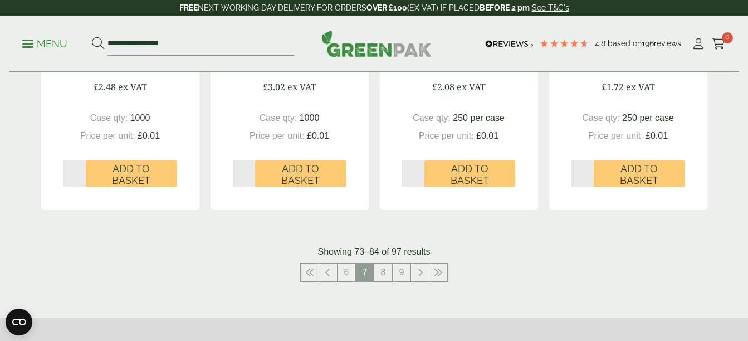
scroll to position [1190, 0]
click at [384, 268] on link "8" at bounding box center [383, 272] width 18 height 18
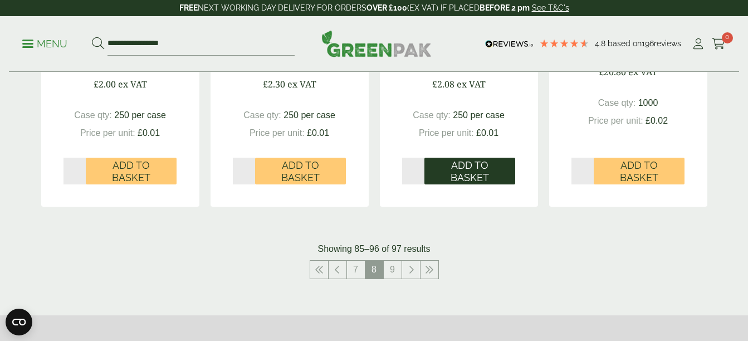
scroll to position [1182, 0]
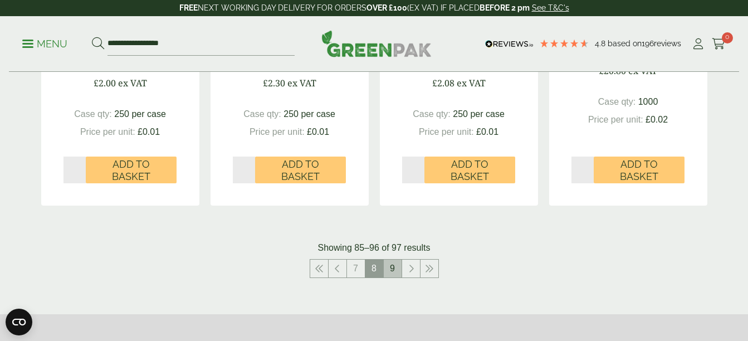
click at [386, 271] on link "9" at bounding box center [393, 269] width 18 height 18
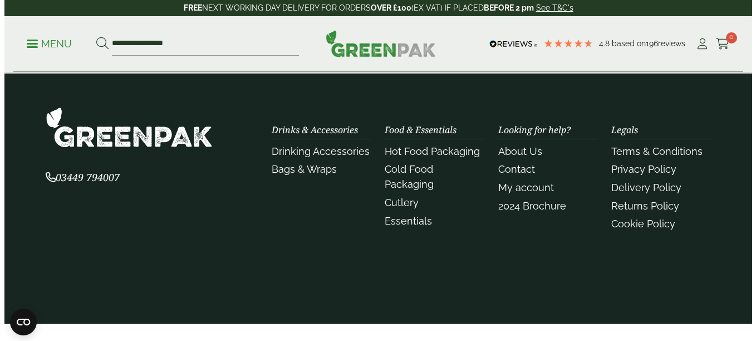
scroll to position [810, 0]
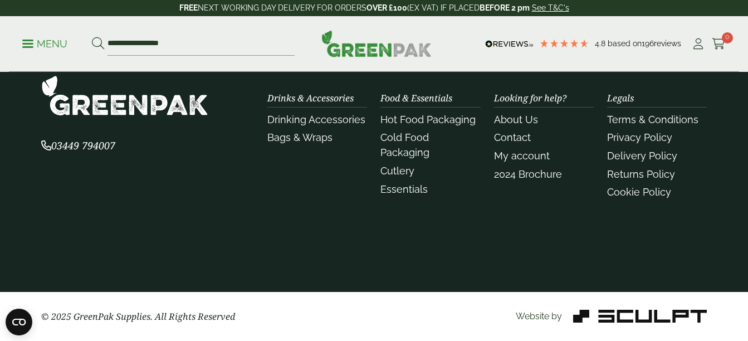
click at [36, 42] on p "Menu" at bounding box center [44, 43] width 45 height 13
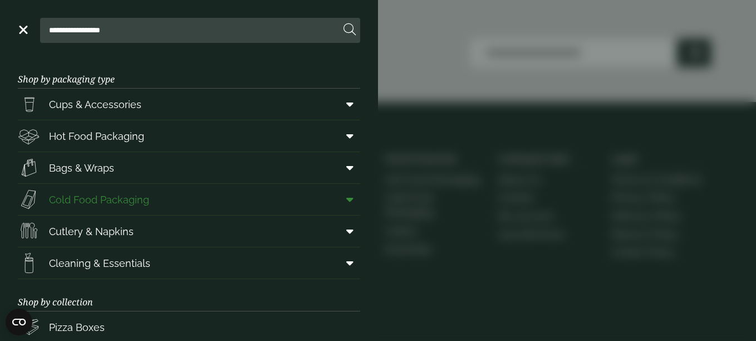
click at [122, 198] on span "Cold Food Packaging" at bounding box center [99, 199] width 100 height 15
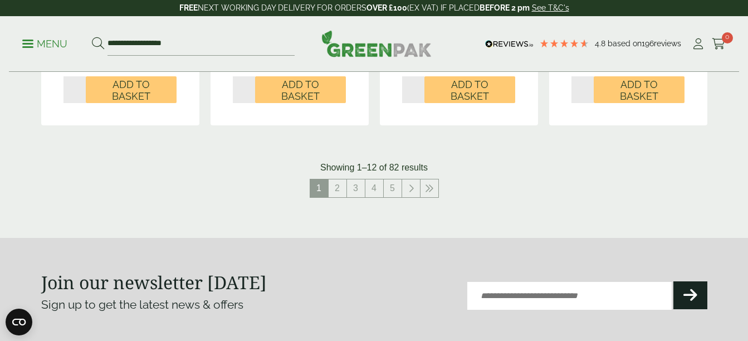
scroll to position [1298, 0]
click at [332, 187] on link "2" at bounding box center [338, 188] width 18 height 18
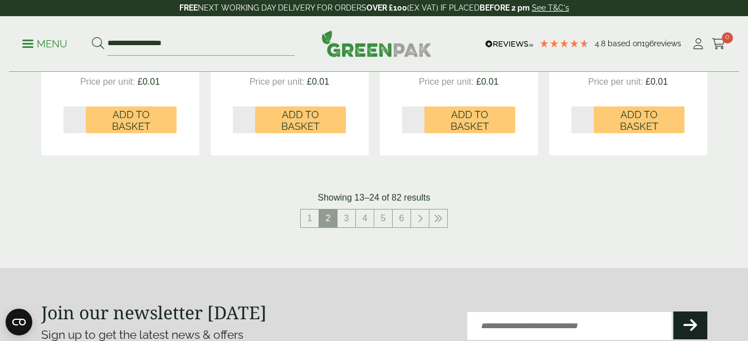
scroll to position [1307, 0]
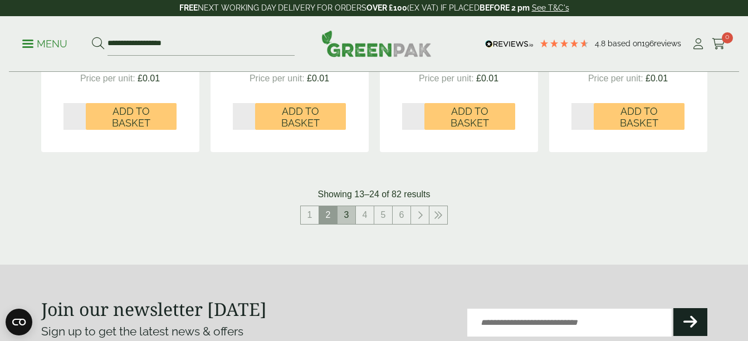
click at [344, 213] on link "3" at bounding box center [347, 215] width 18 height 18
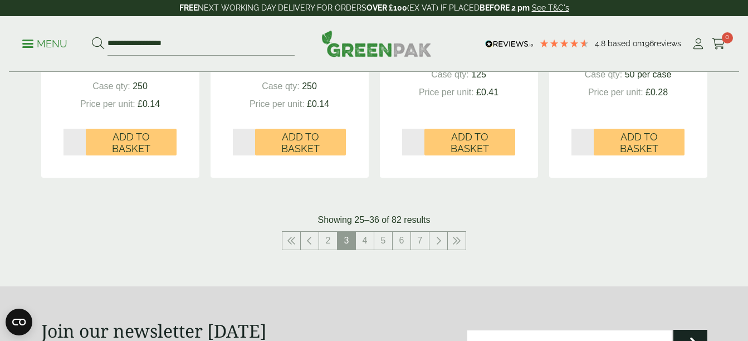
scroll to position [1251, 0]
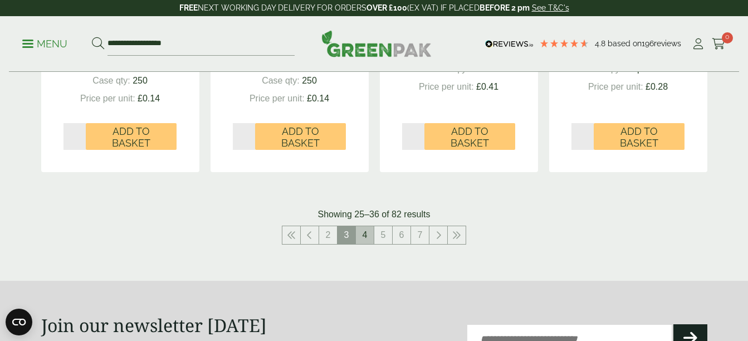
click at [363, 236] on link "4" at bounding box center [365, 235] width 18 height 18
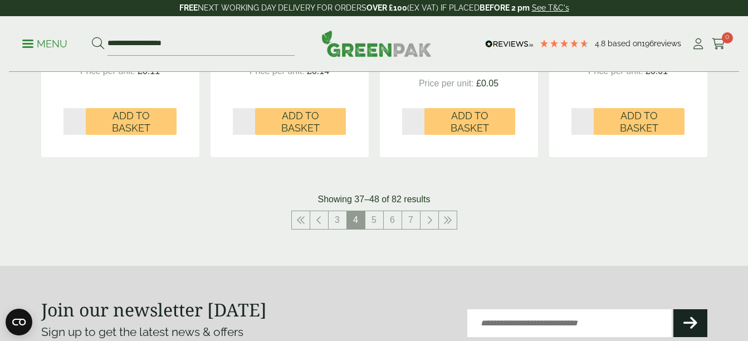
scroll to position [1345, 0]
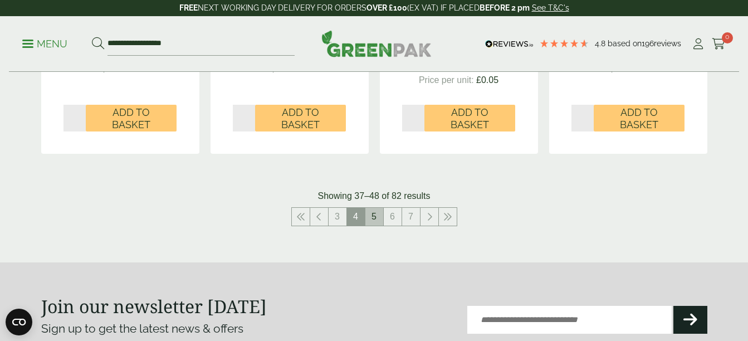
click at [375, 220] on link "5" at bounding box center [374, 217] width 18 height 18
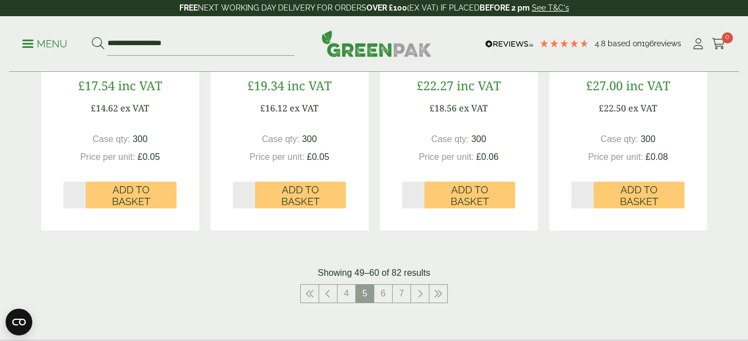
scroll to position [1255, 0]
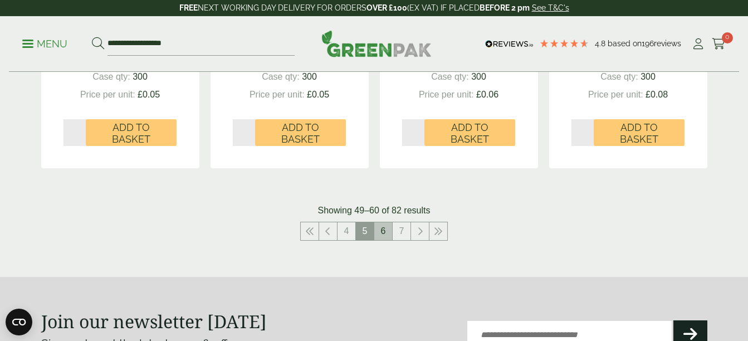
click at [386, 231] on link "6" at bounding box center [383, 231] width 18 height 18
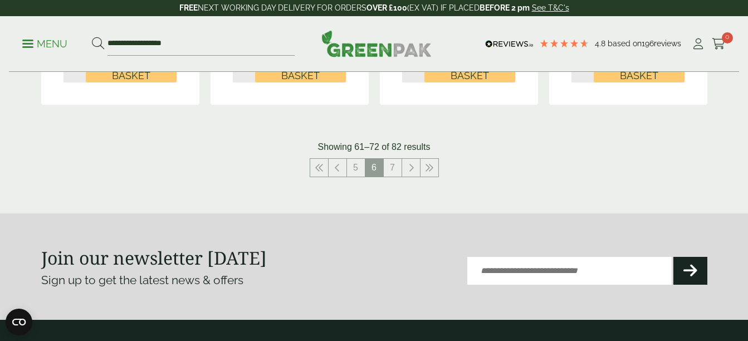
scroll to position [1331, 0]
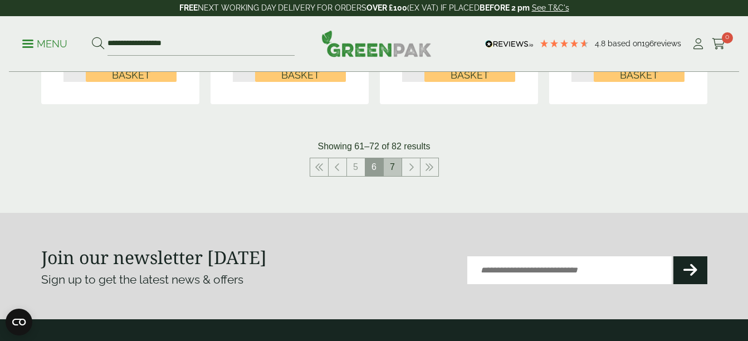
click at [394, 171] on link "7" at bounding box center [393, 167] width 18 height 18
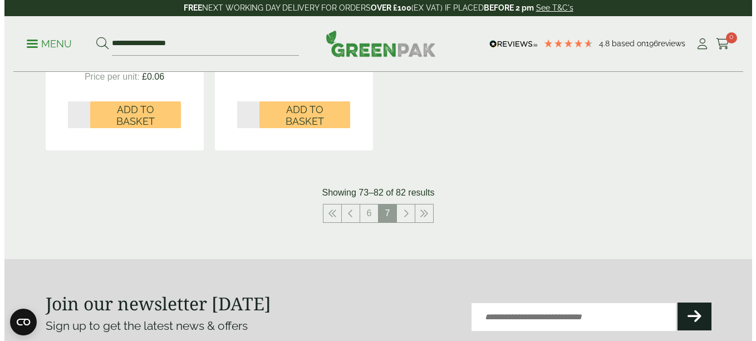
scroll to position [1273, 0]
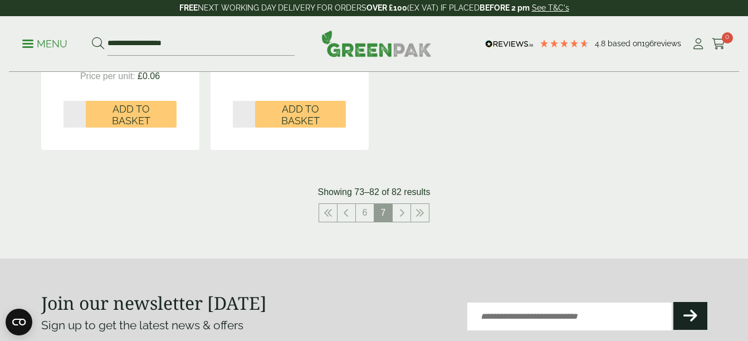
click at [47, 47] on p "Menu" at bounding box center [44, 43] width 45 height 13
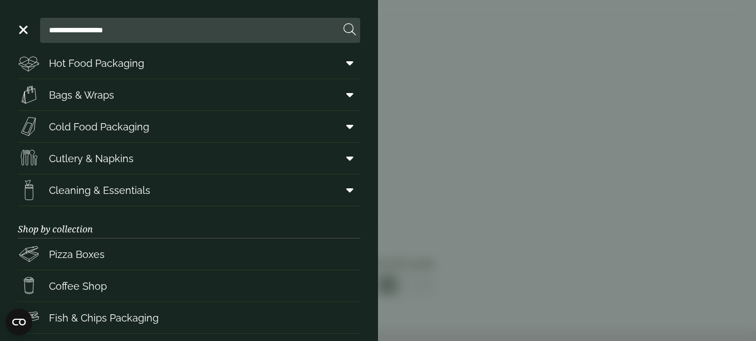
scroll to position [0, 0]
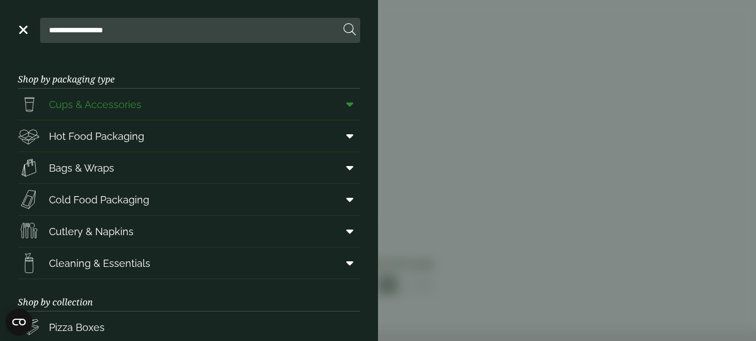
click at [346, 103] on icon at bounding box center [349, 104] width 7 height 11
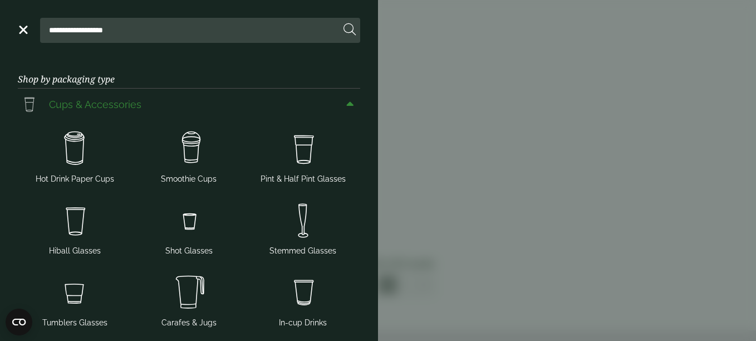
click at [346, 104] on icon at bounding box center [349, 104] width 7 height 11
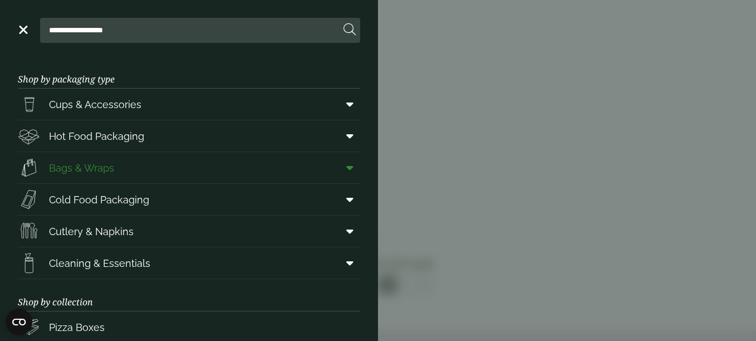
click at [346, 170] on icon at bounding box center [349, 167] width 7 height 11
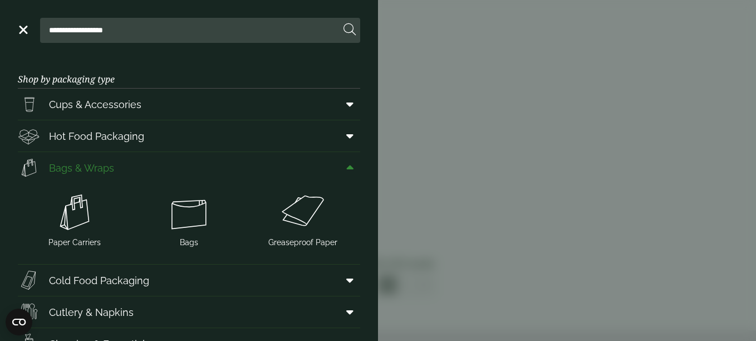
click at [346, 170] on icon at bounding box center [349, 167] width 7 height 11
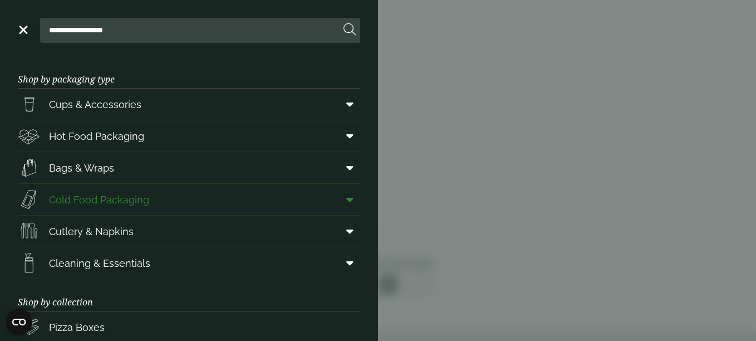
click at [338, 200] on span at bounding box center [347, 199] width 25 height 21
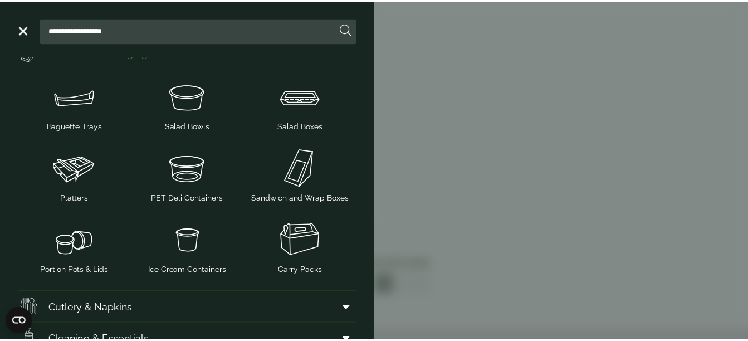
scroll to position [148, 0]
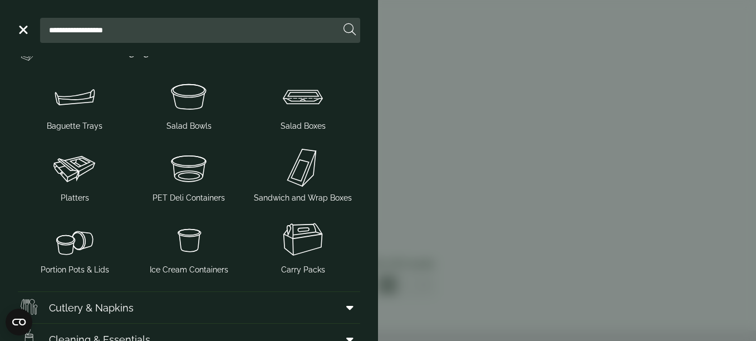
click at [407, 32] on aside "**********" at bounding box center [378, 170] width 756 height 341
